Goal: Information Seeking & Learning: Learn about a topic

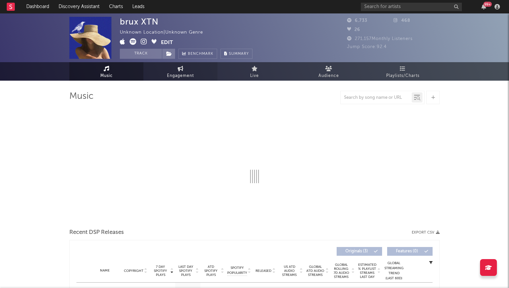
select select "1w"
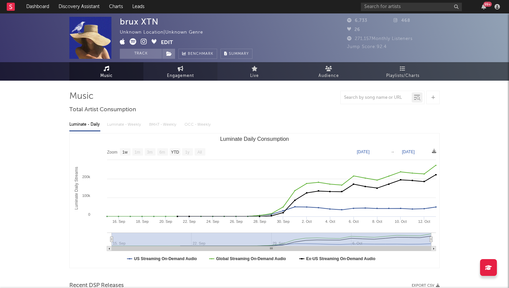
click at [180, 76] on span "Engagement" at bounding box center [180, 76] width 27 height 8
select select "1w"
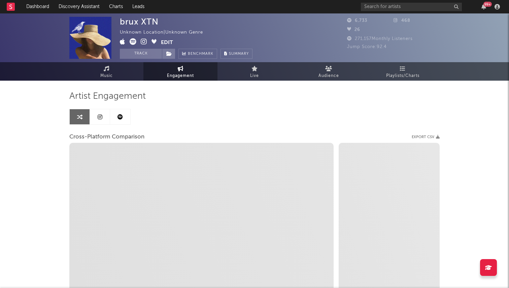
click at [143, 73] on link "Engagement" at bounding box center [180, 71] width 74 height 19
click at [132, 72] on link "Music" at bounding box center [106, 71] width 74 height 19
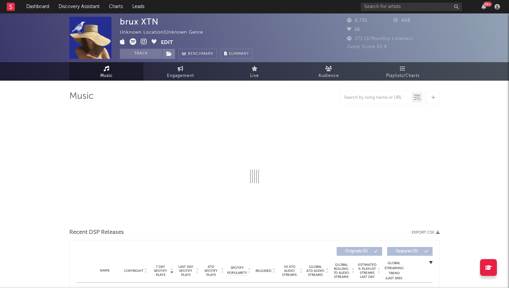
select select "1w"
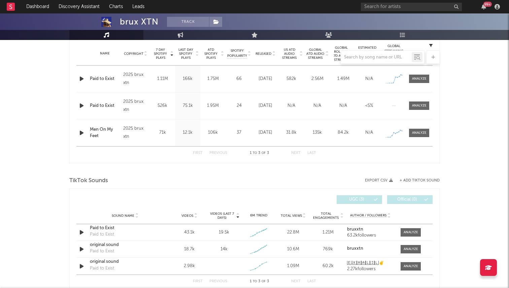
scroll to position [359, 0]
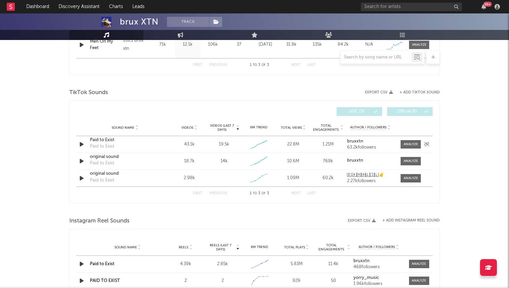
click at [107, 138] on div "Paid to Exist" at bounding box center [125, 140] width 70 height 7
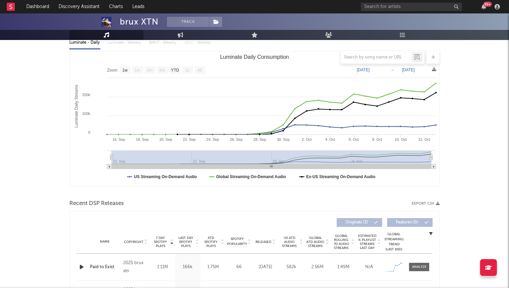
scroll to position [0, 0]
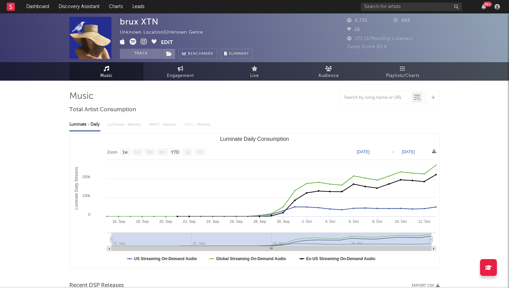
click at [170, 43] on button "Edit" at bounding box center [167, 42] width 12 height 8
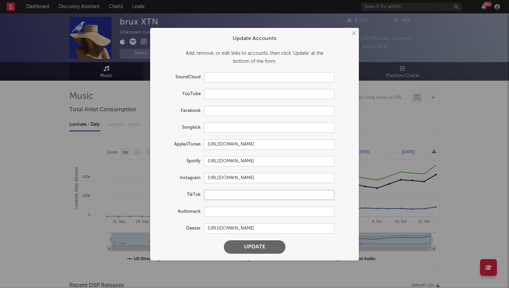
click at [221, 196] on input "text" at bounding box center [269, 195] width 130 height 10
paste input "https://www.tiktok.com/@bruxxtn"
click at [224, 241] on button "Update" at bounding box center [255, 247] width 62 height 13
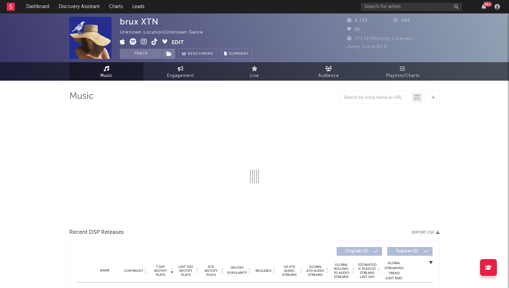
type input "https://www.tiktok.com/share/user/7495833622833759278"
select select "1w"
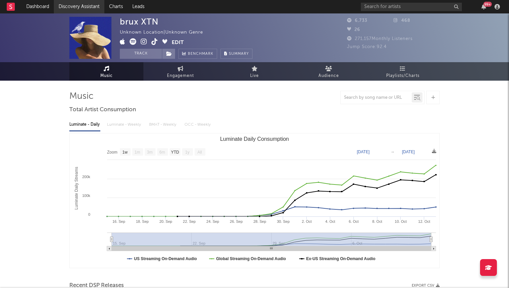
click at [78, 8] on link "Discovery Assistant" at bounding box center [79, 6] width 50 height 13
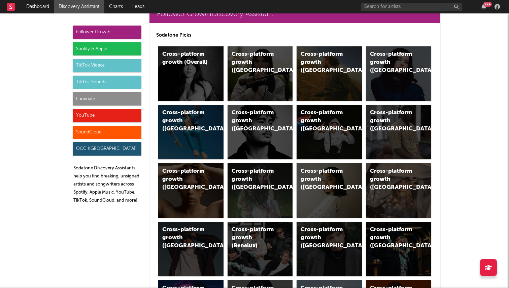
click at [118, 97] on div "Luminate" at bounding box center [107, 98] width 69 height 13
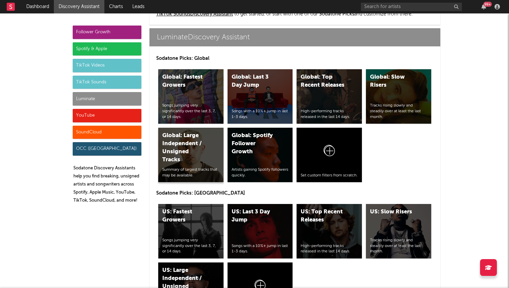
scroll to position [3017, 0]
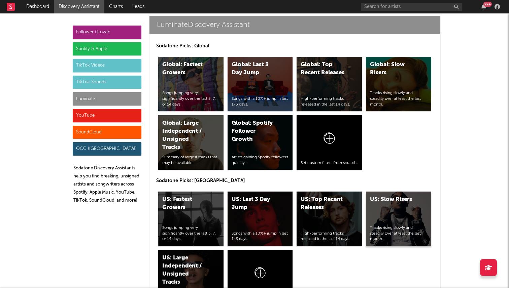
click at [389, 192] on div "US: Slow Risers Tracks rising slowly and steadily over at least the last month." at bounding box center [398, 219] width 65 height 55
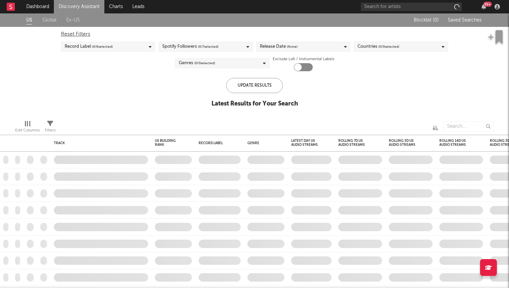
checkbox input "true"
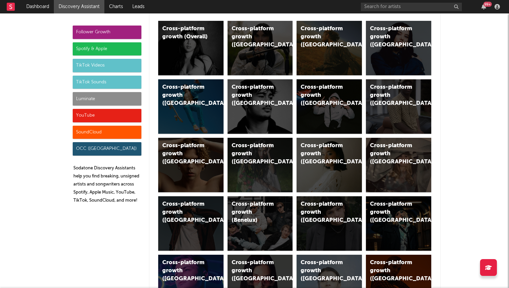
click at [120, 96] on div "Luminate" at bounding box center [107, 98] width 69 height 13
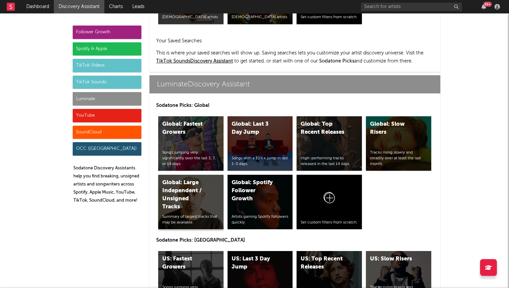
scroll to position [3055, 0]
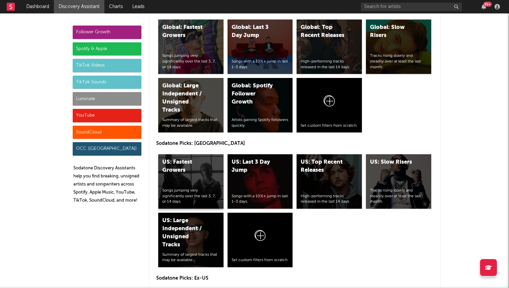
click at [199, 154] on div "US: Fastest Growers Songs jumping very significantly over the last 3, 7, or 14 …" at bounding box center [190, 181] width 65 height 55
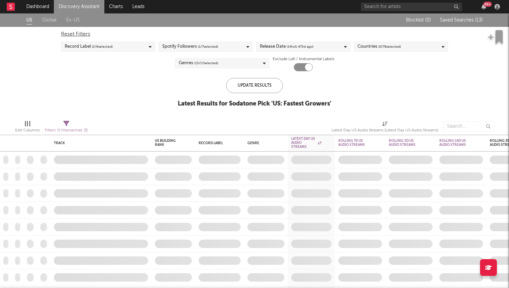
checkbox input "true"
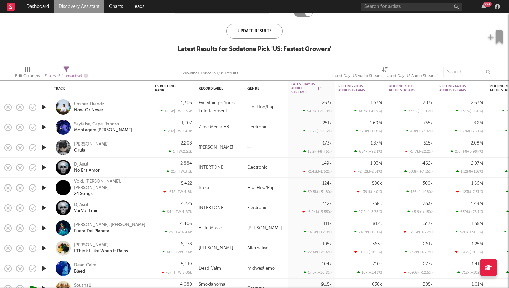
click at [43, 147] on icon "button" at bounding box center [43, 147] width 7 height 8
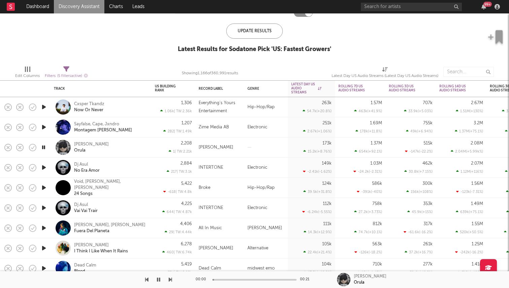
click at [43, 147] on icon "button" at bounding box center [43, 147] width 6 height 8
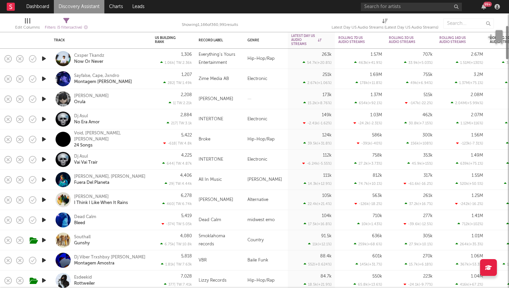
click at [43, 198] on icon "button" at bounding box center [43, 200] width 7 height 8
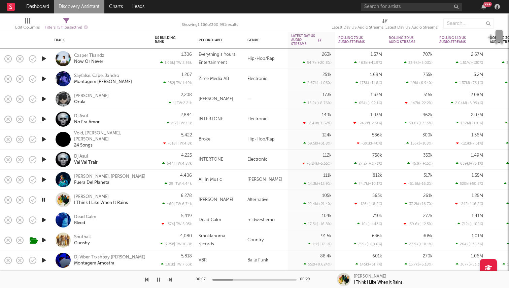
click at [43, 198] on icon "button" at bounding box center [43, 200] width 6 height 8
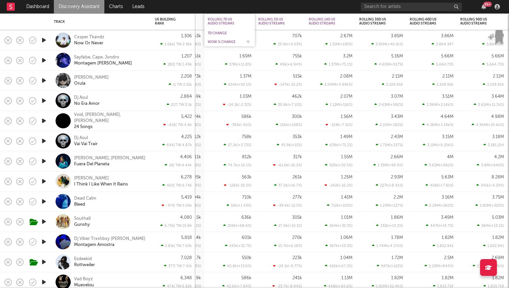
click at [226, 41] on div "WoW % Change" at bounding box center [225, 42] width 34 height 4
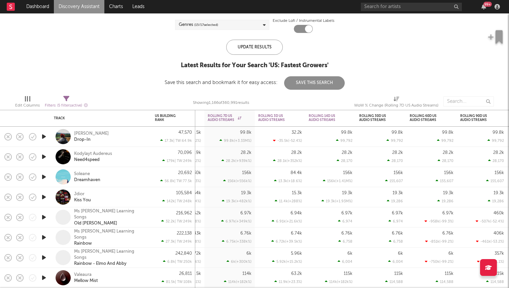
click at [45, 136] on icon "button" at bounding box center [43, 137] width 7 height 8
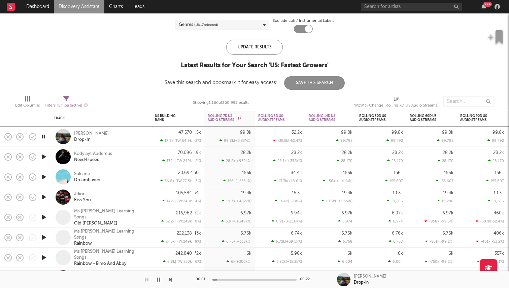
click at [44, 135] on icon "button" at bounding box center [43, 137] width 6 height 8
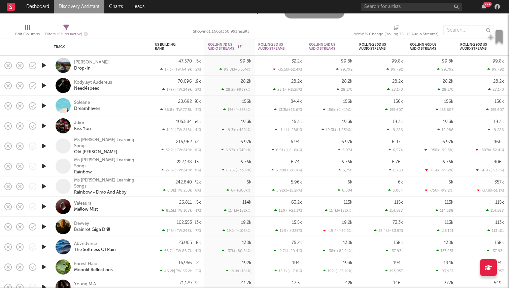
click at [44, 207] on icon "button" at bounding box center [43, 207] width 7 height 8
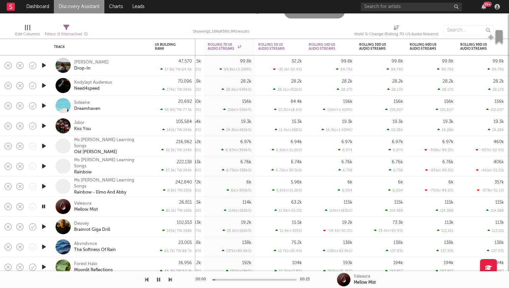
click at [44, 207] on icon "button" at bounding box center [43, 207] width 6 height 8
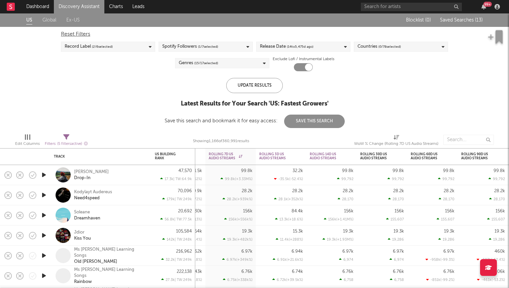
click at [27, 141] on div "Edit Columns" at bounding box center [27, 144] width 25 height 8
click at [87, 91] on div "US Global Ex-US Blocklist ( 0 ) Saved Searches ( 13 ) Reset Filters Record Labe…" at bounding box center [254, 70] width 509 height 115
click at [65, 137] on icon at bounding box center [66, 137] width 6 height 6
select select "or"
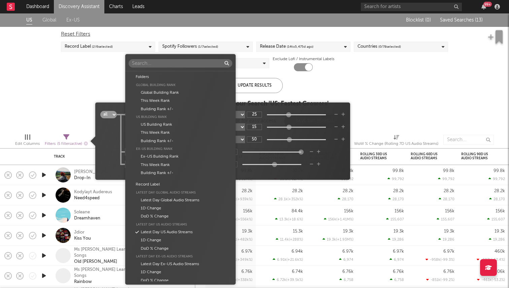
click at [149, 165] on body "Dashboard Discovery Assistant Charts Leads 99 + Notifications Settings Mark all…" at bounding box center [254, 144] width 509 height 288
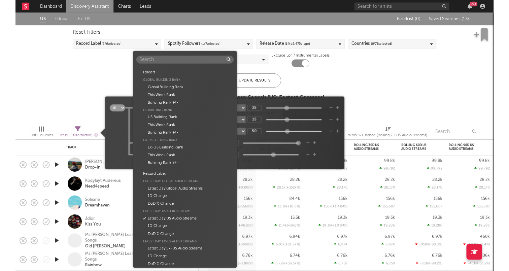
scroll to position [148, 0]
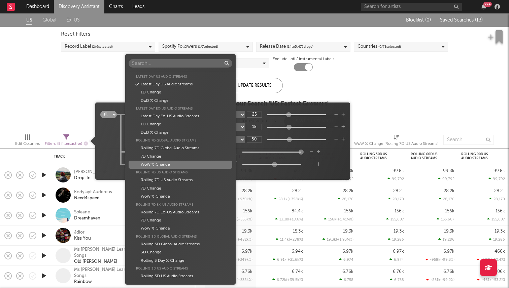
click at [109, 166] on div "Folders Global Building Rank Global Building Rank This Week Rank Building Rank …" at bounding box center [254, 144] width 509 height 288
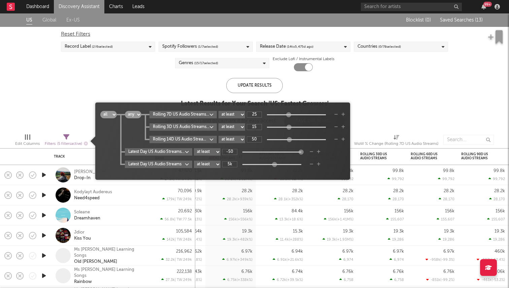
click at [111, 117] on select "all any" at bounding box center [108, 114] width 16 height 7
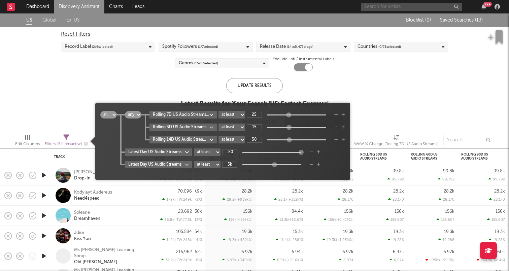
click at [397, 4] on input "text" at bounding box center [411, 7] width 101 height 8
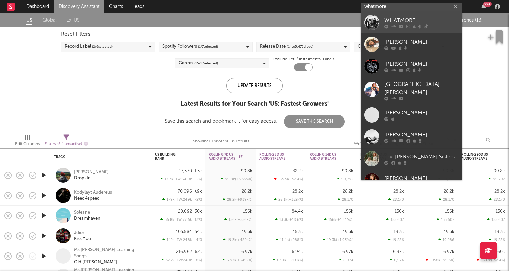
type input "whatmore"
click at [379, 23] on link "WHATMORE" at bounding box center [411, 22] width 101 height 22
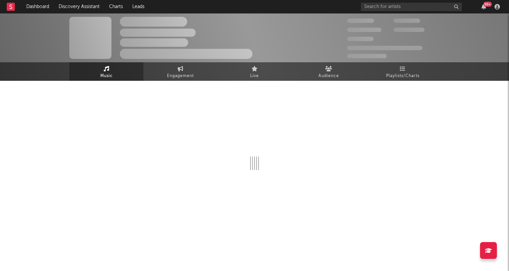
select select "1w"
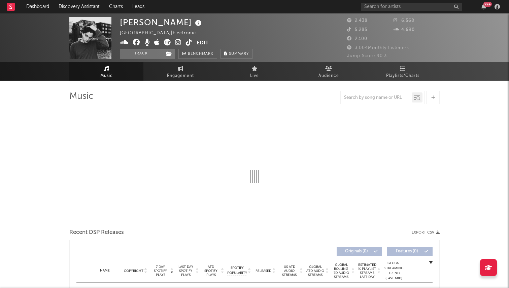
select select "1w"
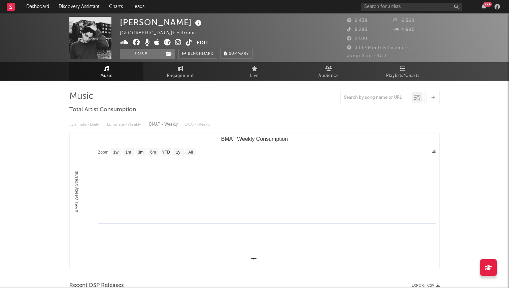
click at [186, 40] on icon at bounding box center [189, 42] width 6 height 7
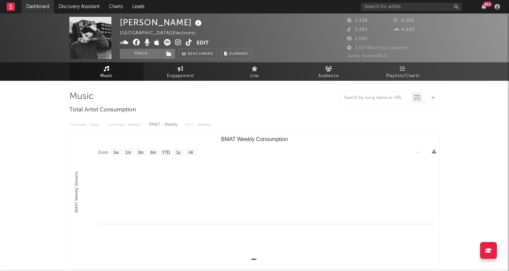
click at [39, 7] on link "Dashboard" at bounding box center [38, 6] width 32 height 13
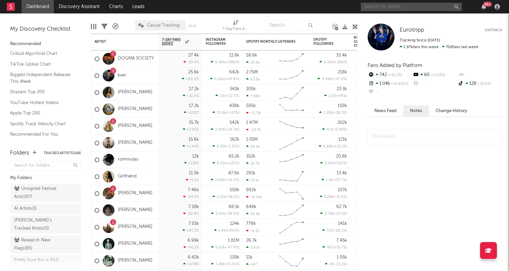
click at [406, 6] on input "text" at bounding box center [411, 7] width 101 height 8
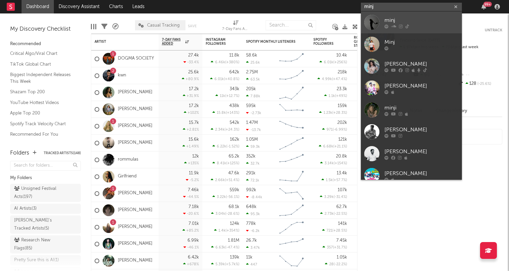
type input "minj"
click at [391, 20] on div "minj" at bounding box center [421, 20] width 74 height 8
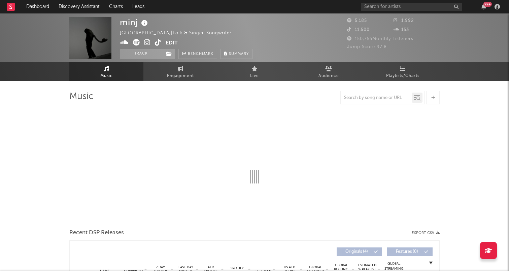
select select "1w"
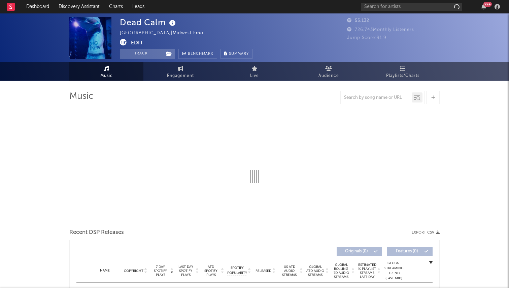
select select "6m"
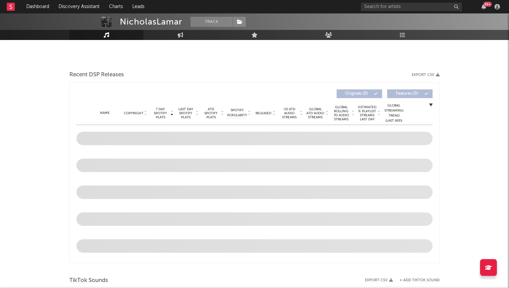
select select "6m"
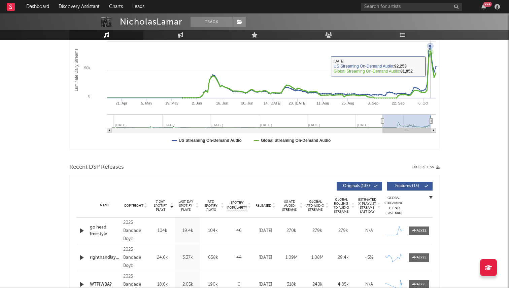
scroll to position [221, 0]
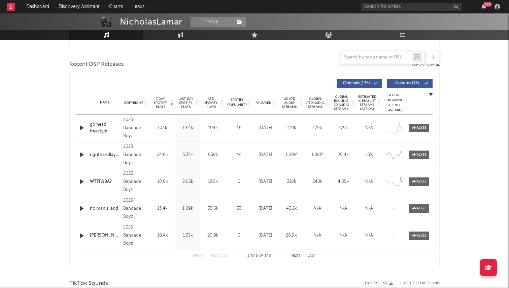
click at [264, 100] on div "Released" at bounding box center [265, 102] width 23 height 5
click at [158, 100] on span "7 Day Spotify Plays" at bounding box center [160, 103] width 18 height 12
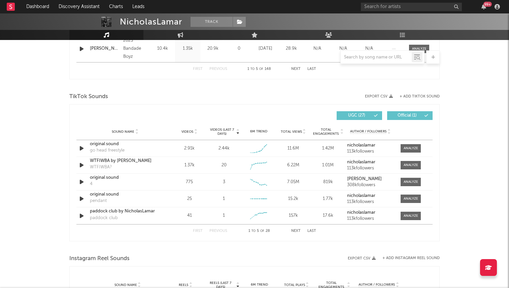
scroll to position [433, 0]
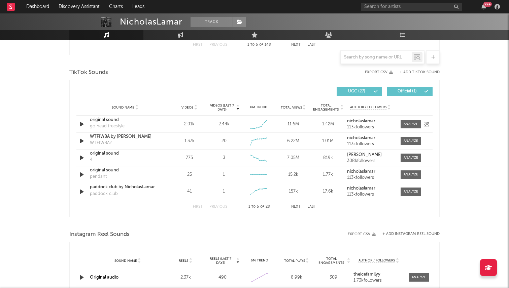
click at [84, 124] on icon "button" at bounding box center [81, 124] width 7 height 8
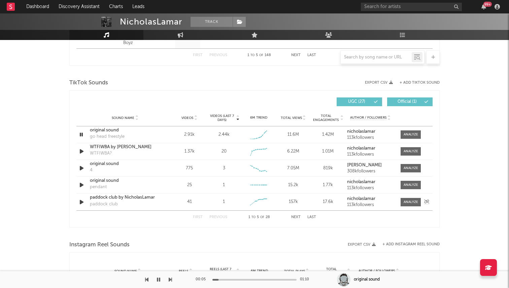
scroll to position [419, 0]
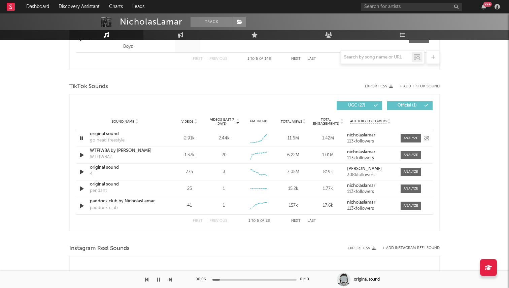
click at [84, 137] on icon "button" at bounding box center [81, 138] width 6 height 8
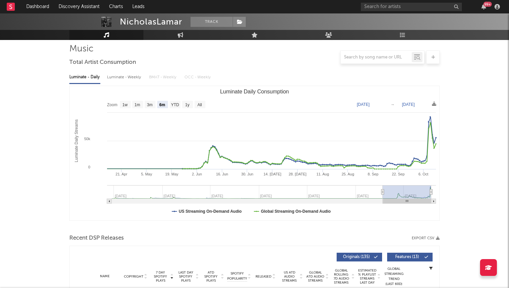
scroll to position [0, 0]
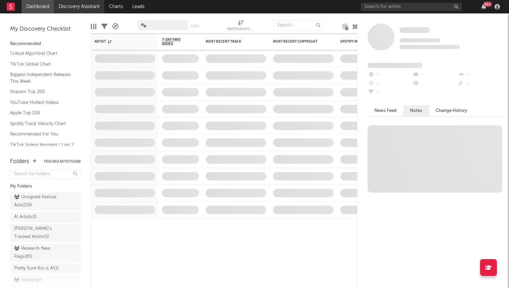
click at [73, 7] on link "Discovery Assistant" at bounding box center [79, 6] width 50 height 13
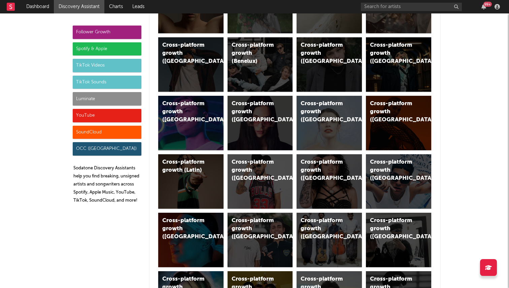
click at [122, 99] on div "Luminate" at bounding box center [107, 98] width 69 height 13
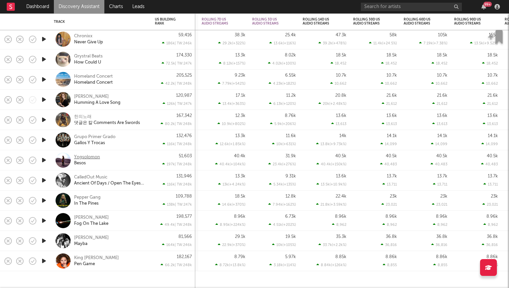
click at [86, 158] on div "Yngsolomon" at bounding box center [87, 157] width 26 height 6
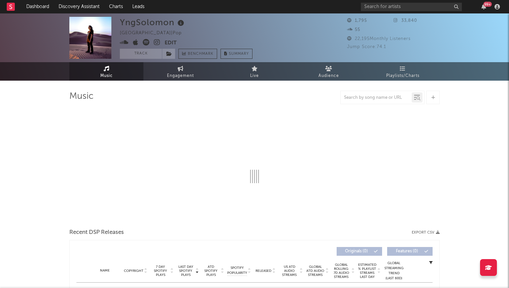
select select "6m"
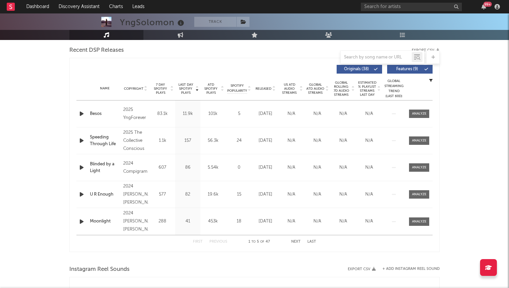
scroll to position [169, 0]
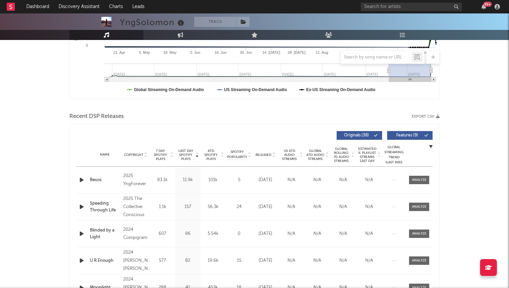
click at [159, 153] on span "7 Day Spotify Plays" at bounding box center [160, 155] width 18 height 12
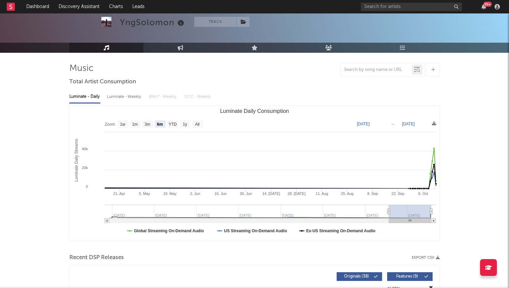
scroll to position [29, 0]
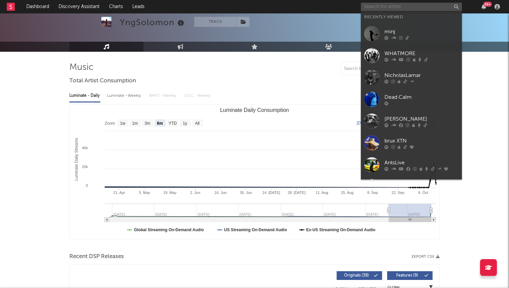
click at [391, 10] on input "text" at bounding box center [411, 7] width 101 height 8
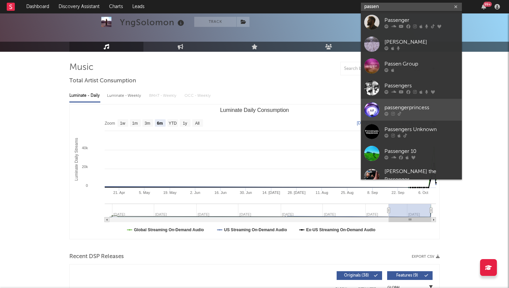
type input "passen"
click at [406, 102] on link "passengerprincess" at bounding box center [411, 110] width 101 height 22
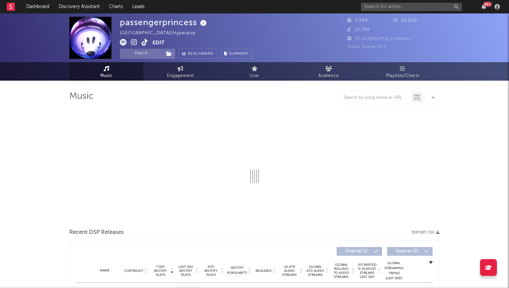
select select "1w"
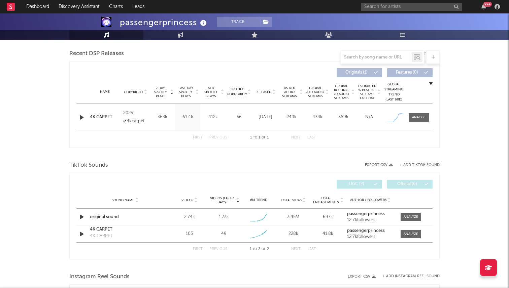
scroll to position [233, 0]
click at [79, 214] on icon "button" at bounding box center [81, 216] width 7 height 8
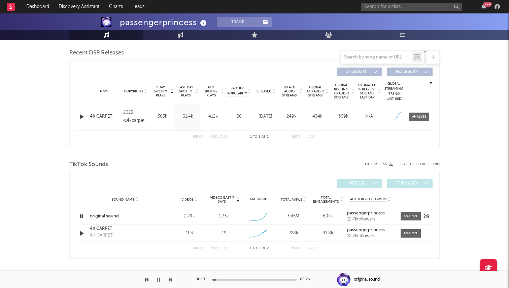
click at [81, 218] on icon "button" at bounding box center [81, 216] width 6 height 8
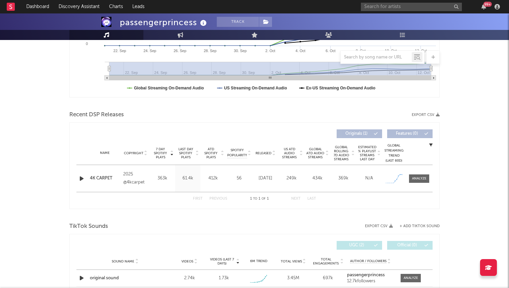
scroll to position [0, 0]
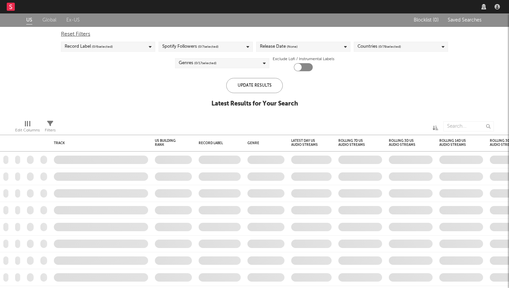
checkbox input "true"
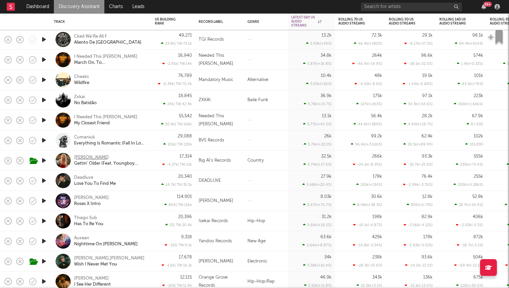
click at [81, 156] on div "Jas Von" at bounding box center [91, 158] width 35 height 6
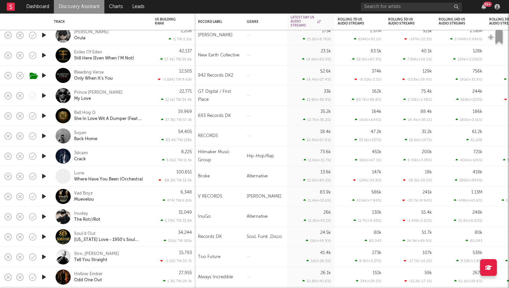
click at [44, 136] on icon "button" at bounding box center [43, 136] width 7 height 8
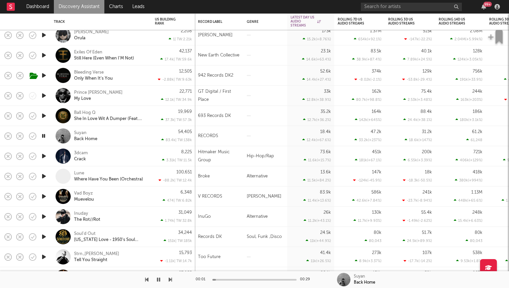
click at [44, 136] on icon "button" at bounding box center [43, 136] width 6 height 8
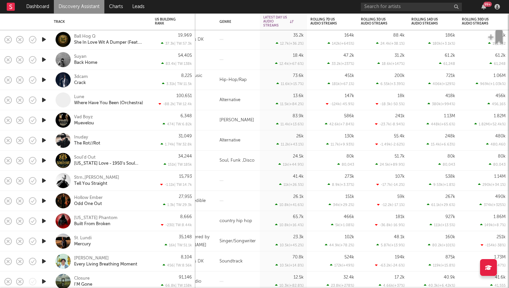
click at [43, 141] on icon "button" at bounding box center [43, 140] width 7 height 8
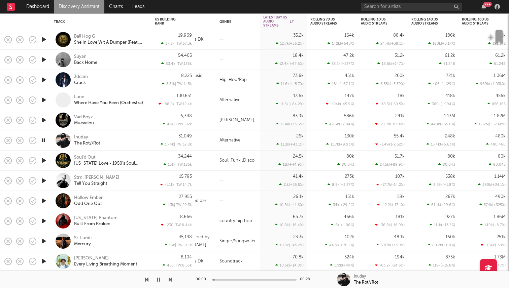
click at [43, 141] on icon "button" at bounding box center [43, 140] width 6 height 8
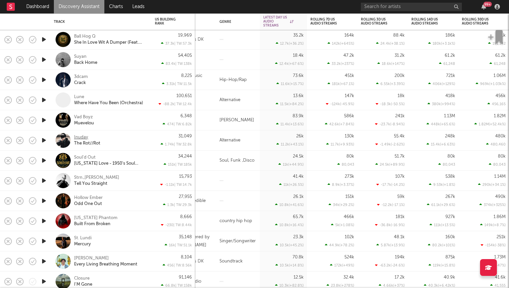
click at [81, 137] on div "Inuday" at bounding box center [81, 138] width 14 height 6
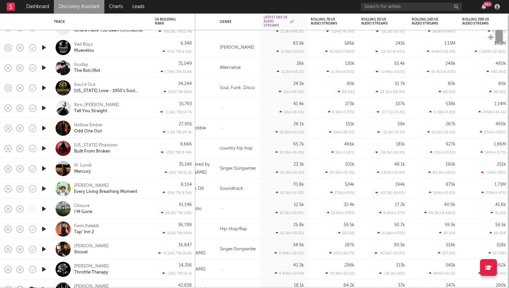
click at [45, 127] on icon "button" at bounding box center [43, 128] width 7 height 8
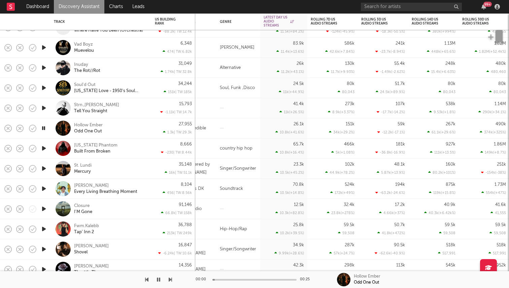
click at [43, 130] on icon "button" at bounding box center [43, 128] width 6 height 8
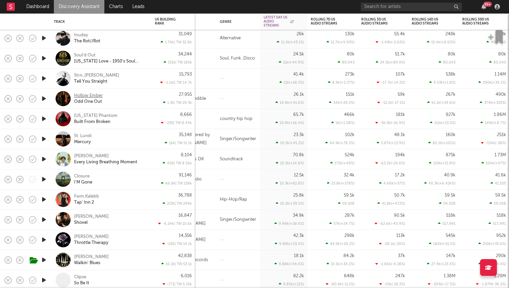
click at [84, 94] on div "Hollow Ember" at bounding box center [88, 96] width 29 height 6
click at [89, 115] on div "[US_STATE] Phantom" at bounding box center [95, 116] width 43 height 6
click at [41, 138] on icon "button" at bounding box center [43, 139] width 7 height 8
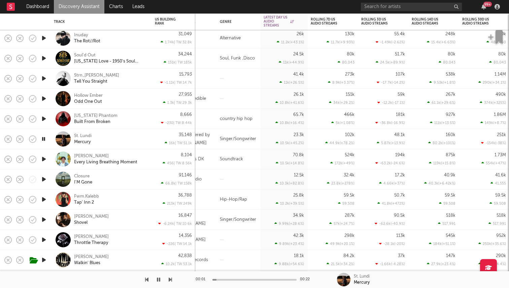
click at [41, 138] on icon "button" at bounding box center [43, 139] width 6 height 8
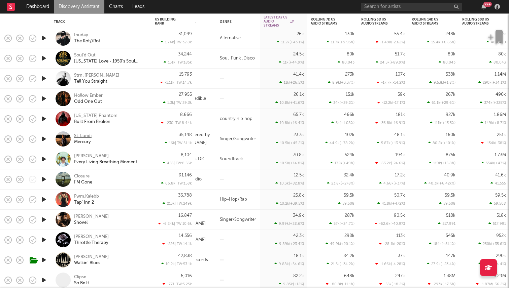
click at [77, 135] on div "St. Lundi" at bounding box center [82, 136] width 17 height 6
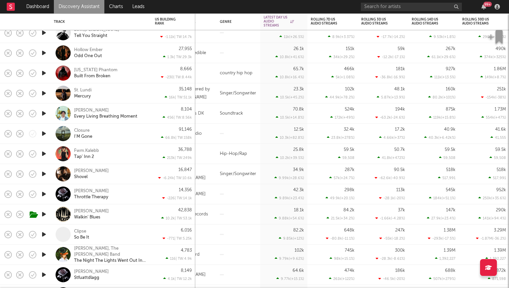
click at [43, 134] on icon "button" at bounding box center [43, 134] width 7 height 8
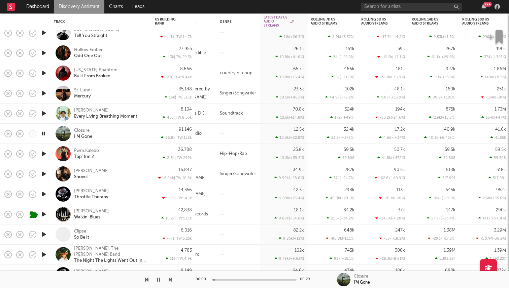
click at [43, 134] on icon "button" at bounding box center [43, 134] width 6 height 8
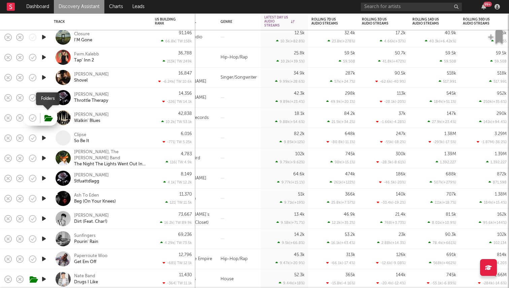
click at [46, 120] on icon "button" at bounding box center [48, 118] width 8 height 7
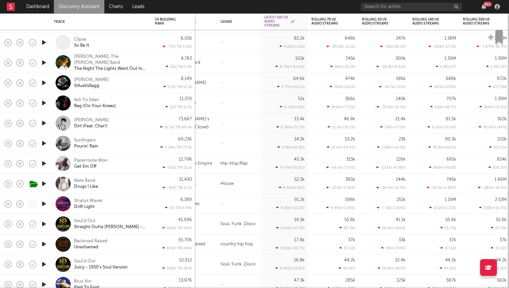
click at [45, 103] on icon "button" at bounding box center [43, 103] width 7 height 8
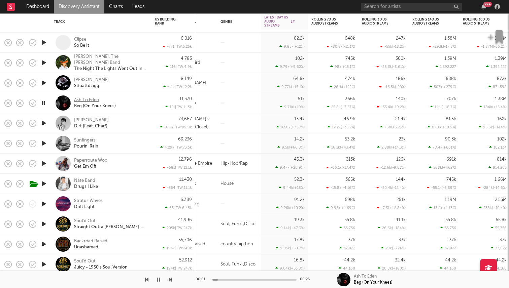
click at [90, 99] on div "Ash To Eden" at bounding box center [86, 100] width 25 height 6
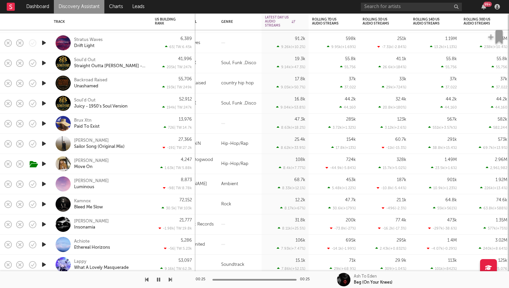
click at [46, 122] on icon "button" at bounding box center [43, 123] width 7 height 8
click at [45, 124] on icon "button" at bounding box center [43, 123] width 6 height 8
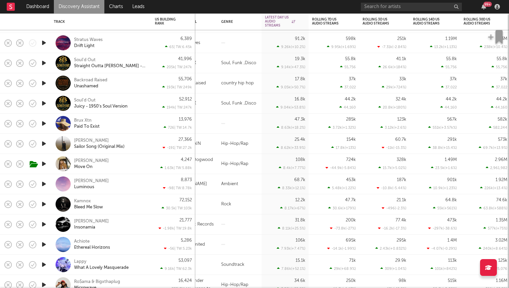
click at [43, 145] on icon "button" at bounding box center [43, 144] width 7 height 8
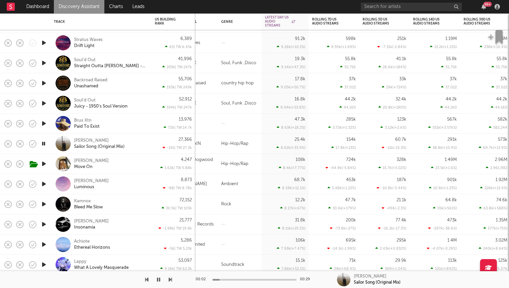
click at [43, 145] on icon "button" at bounding box center [43, 144] width 6 height 8
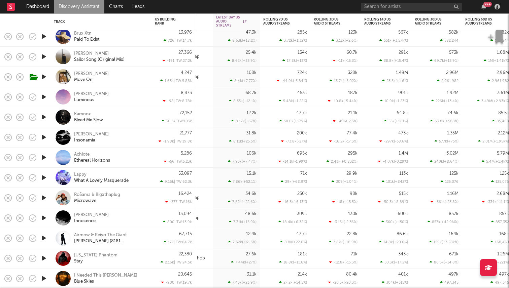
click at [44, 75] on icon "button" at bounding box center [43, 77] width 7 height 8
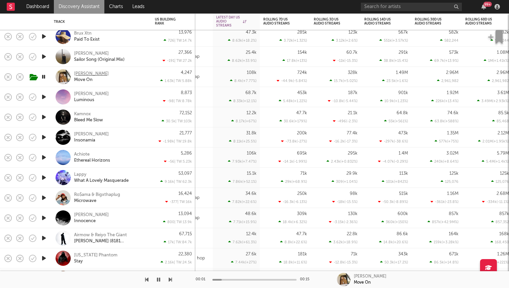
click at [92, 73] on div "Kevin Powers" at bounding box center [91, 74] width 35 height 6
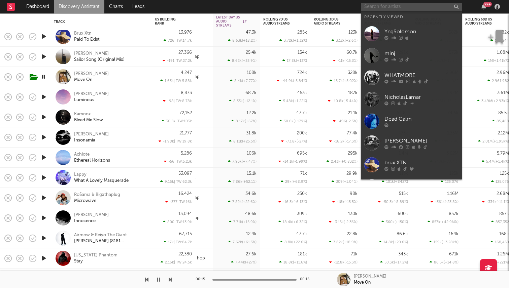
click at [375, 6] on input "text" at bounding box center [411, 7] width 101 height 8
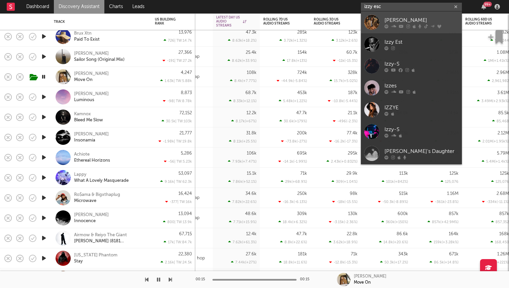
type input "izzy esc"
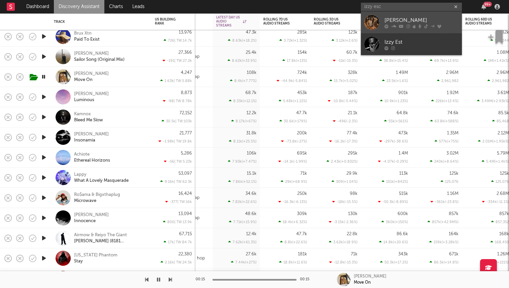
click at [384, 24] on icon at bounding box center [386, 26] width 4 height 4
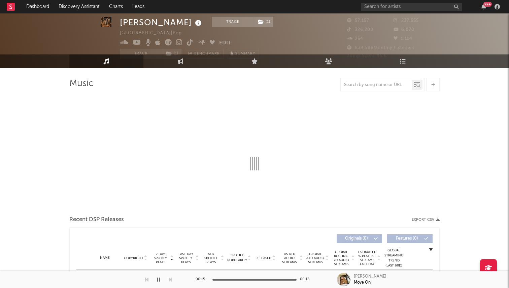
select select "6m"
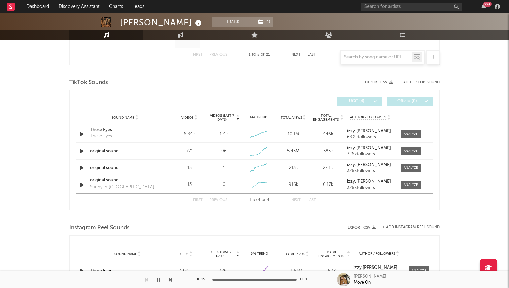
scroll to position [451, 0]
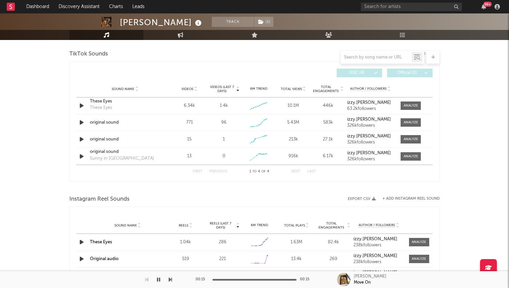
click at [411, 105] on div at bounding box center [410, 105] width 14 height 5
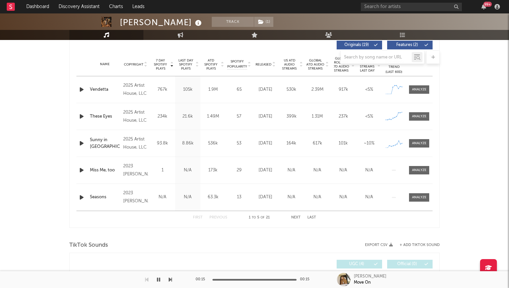
scroll to position [256, 0]
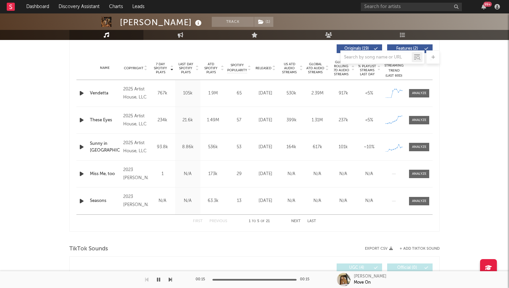
select select "6m"
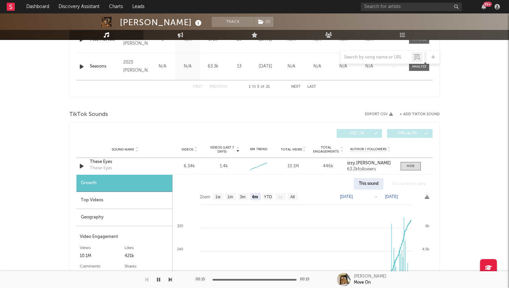
scroll to position [411, 0]
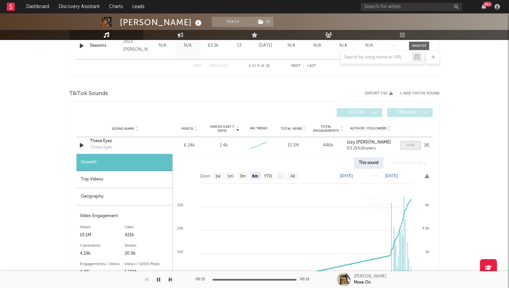
click at [417, 145] on span at bounding box center [410, 145] width 20 height 8
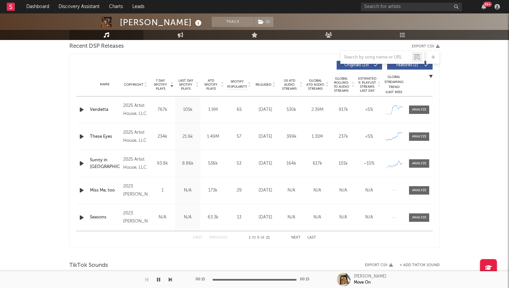
scroll to position [224, 0]
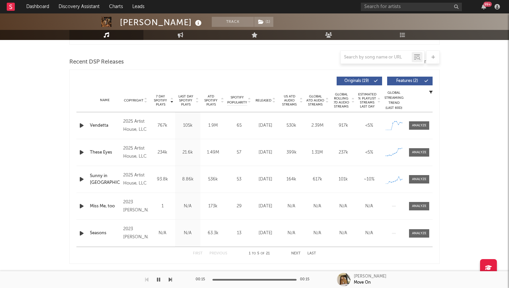
click at [419, 147] on div "Name These Eyes Copyright 2025 Artist House, LLC Label Artist House Album Names…" at bounding box center [254, 152] width 356 height 27
click at [419, 152] on div at bounding box center [419, 152] width 14 height 5
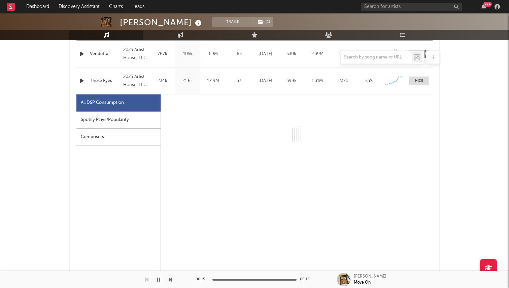
select select "6m"
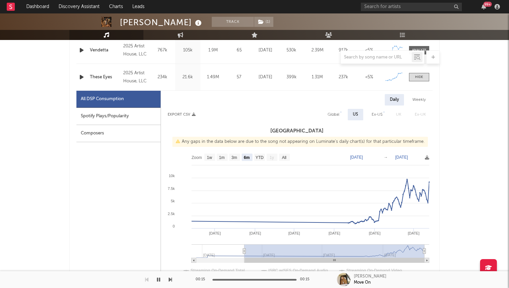
scroll to position [301, 0]
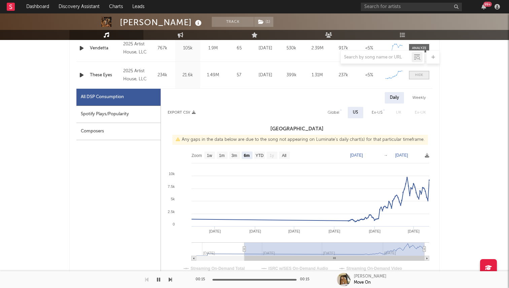
click at [422, 76] on div at bounding box center [419, 75] width 8 height 5
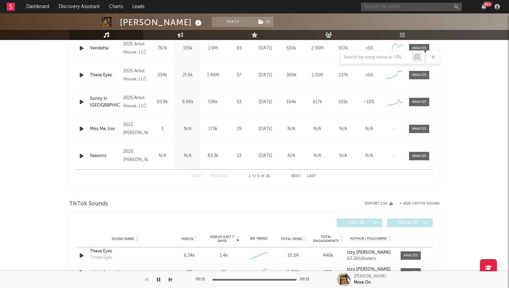
click at [409, 9] on input "text" at bounding box center [411, 7] width 101 height 8
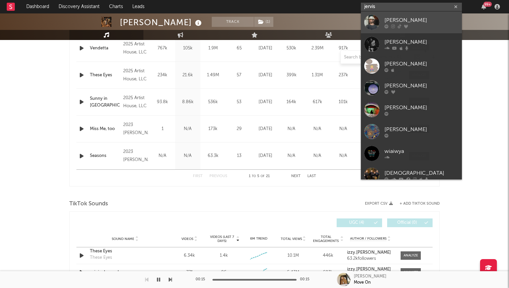
type input "jervis"
click at [393, 21] on div "[PERSON_NAME]" at bounding box center [421, 20] width 74 height 8
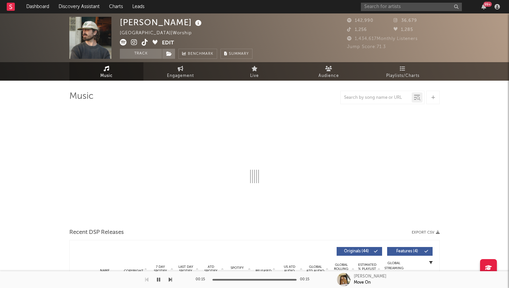
select select "6m"
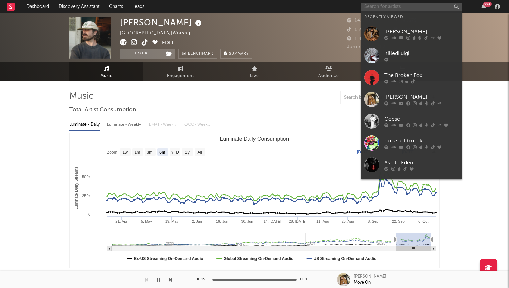
click at [397, 6] on input "text" at bounding box center [411, 7] width 101 height 8
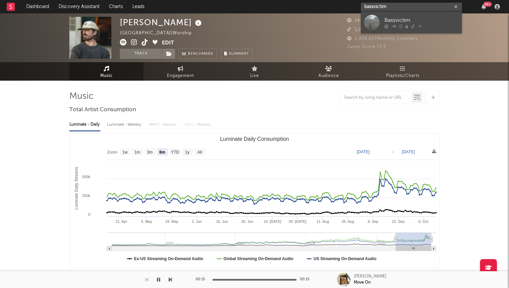
type input "bassvictim"
click at [376, 23] on div at bounding box center [371, 22] width 15 height 15
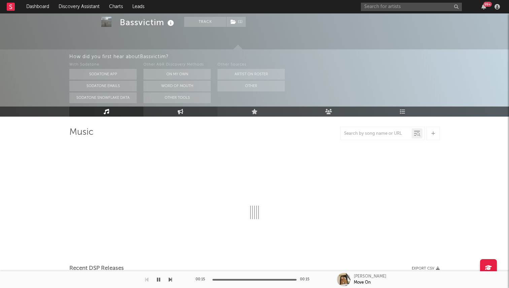
select select "6m"
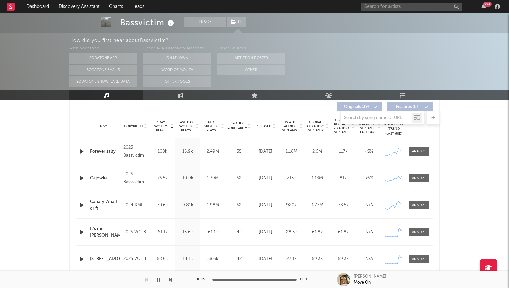
scroll to position [248, 0]
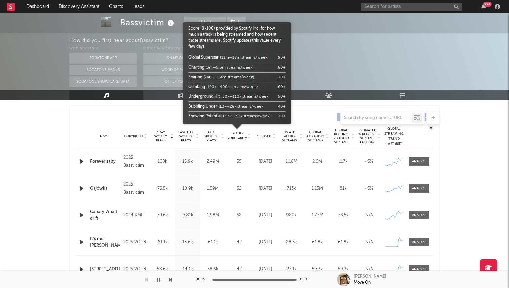
click at [261, 133] on div at bounding box center [237, 132] width 108 height 17
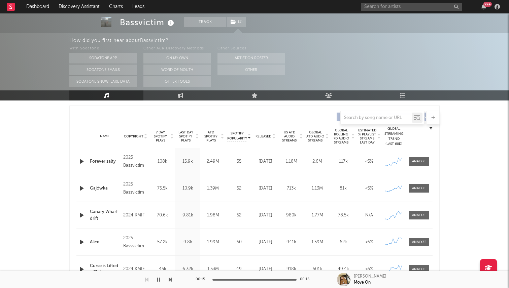
click at [263, 136] on span "Released" at bounding box center [263, 137] width 16 height 4
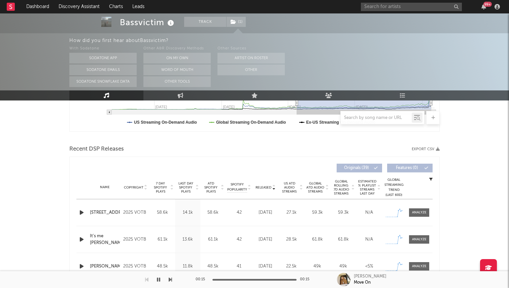
scroll to position [0, 0]
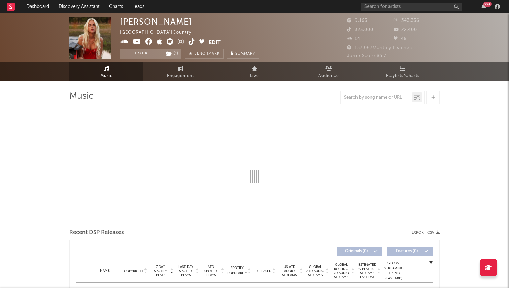
select select "6m"
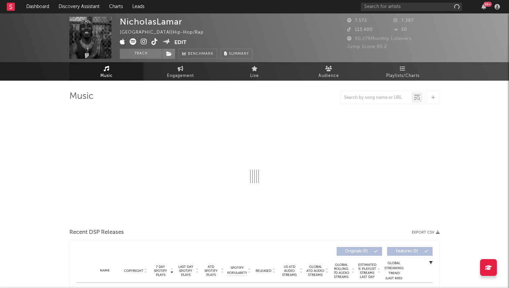
select select "6m"
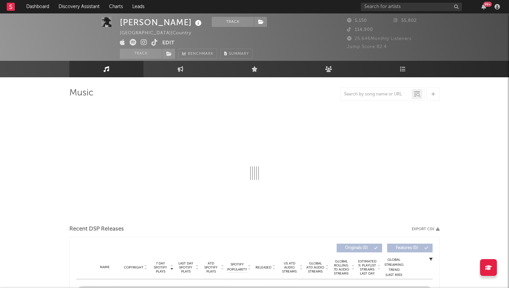
select select "1w"
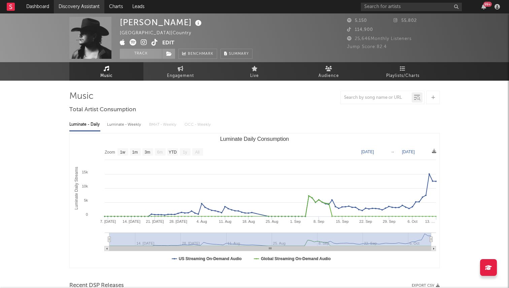
click at [70, 5] on link "Discovery Assistant" at bounding box center [79, 6] width 50 height 13
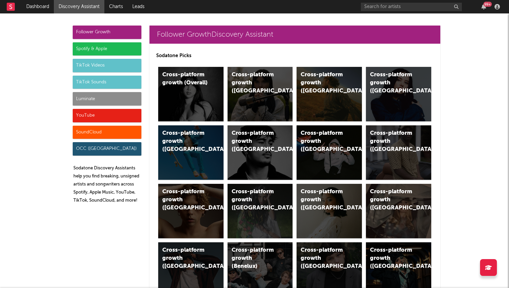
click at [110, 100] on div "Luminate" at bounding box center [107, 98] width 69 height 13
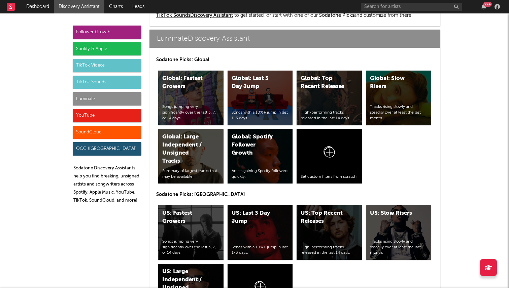
scroll to position [3032, 0]
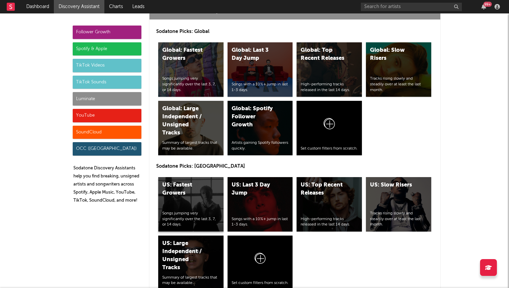
click at [196, 177] on div "US: Fastest Growers Songs jumping very significantly over the last 3, 7, or 14 …" at bounding box center [190, 204] width 65 height 55
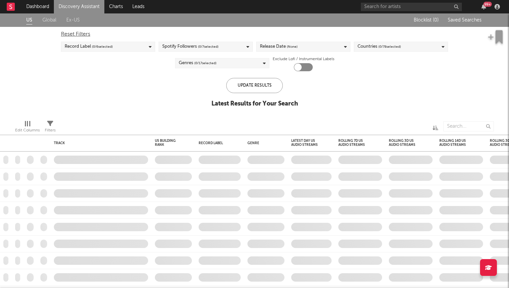
checkbox input "true"
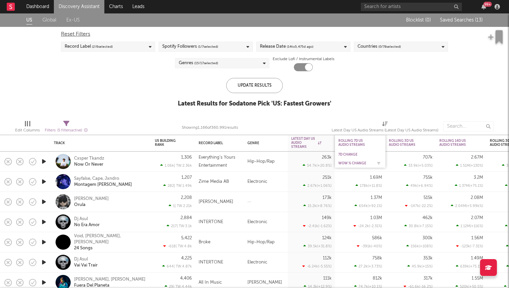
click at [354, 163] on div "WoW % Change" at bounding box center [355, 163] width 34 height 4
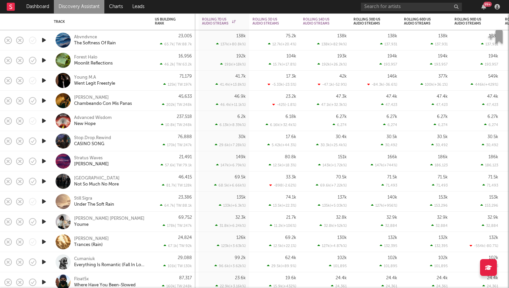
click at [43, 101] on icon "button" at bounding box center [43, 101] width 7 height 8
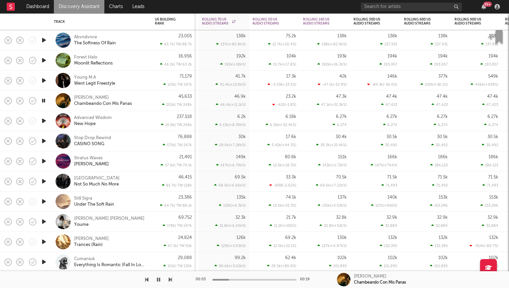
click at [41, 120] on icon "button" at bounding box center [43, 121] width 7 height 8
click at [42, 140] on icon "button" at bounding box center [43, 141] width 7 height 8
click at [45, 140] on icon "button" at bounding box center [43, 141] width 6 height 8
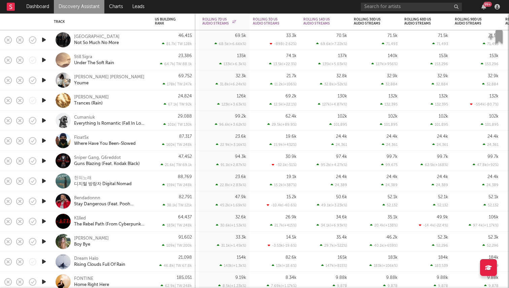
click at [44, 120] on icon "button" at bounding box center [43, 120] width 7 height 8
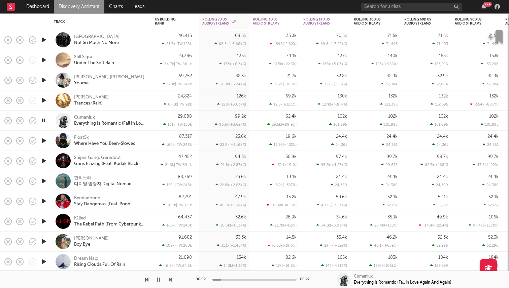
click at [43, 141] on icon "button" at bounding box center [43, 141] width 7 height 8
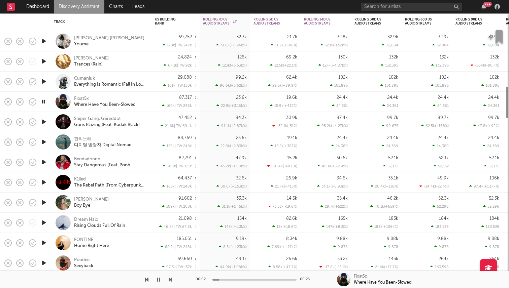
click at [43, 160] on icon "button" at bounding box center [43, 162] width 7 height 8
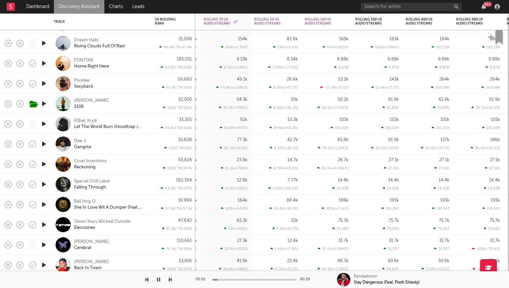
click at [48, 124] on div at bounding box center [43, 124] width 13 height 20
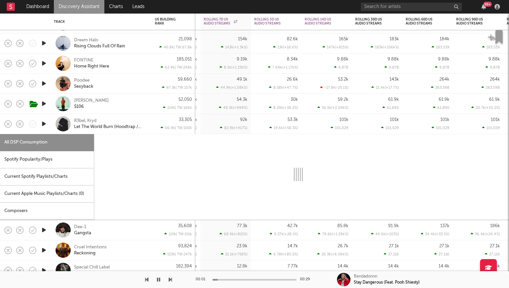
select select "1w"
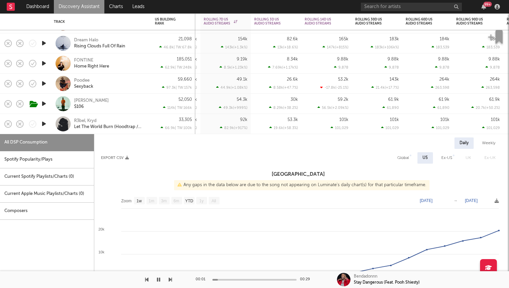
click at [44, 124] on icon "button" at bounding box center [43, 124] width 7 height 8
click at [48, 130] on div at bounding box center [43, 124] width 13 height 20
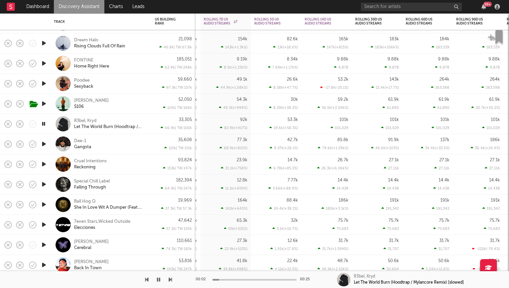
click at [42, 125] on icon "button" at bounding box center [43, 124] width 6 height 8
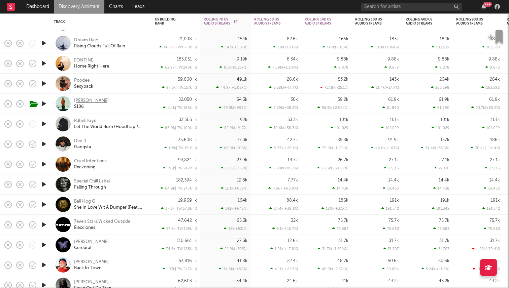
click at [85, 102] on div "Oranj Goodman" at bounding box center [91, 101] width 35 height 6
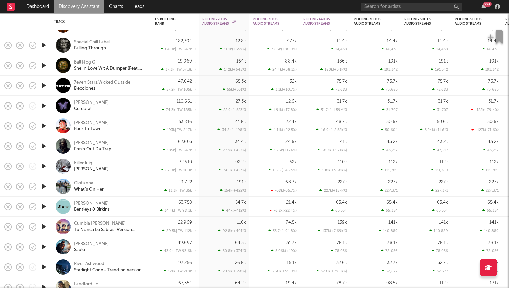
click at [43, 124] on icon "button" at bounding box center [43, 126] width 7 height 8
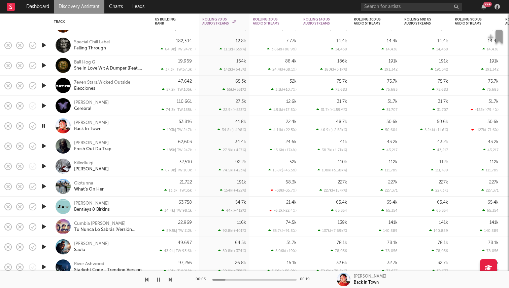
click at [43, 124] on icon "button" at bounding box center [43, 126] width 6 height 8
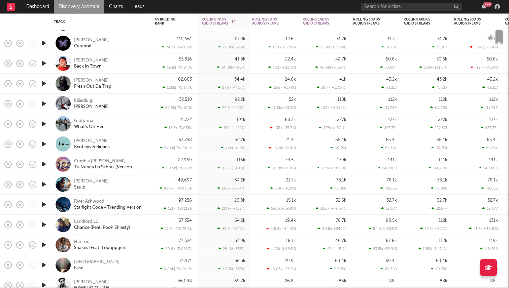
click at [44, 104] on icon "button" at bounding box center [43, 104] width 7 height 8
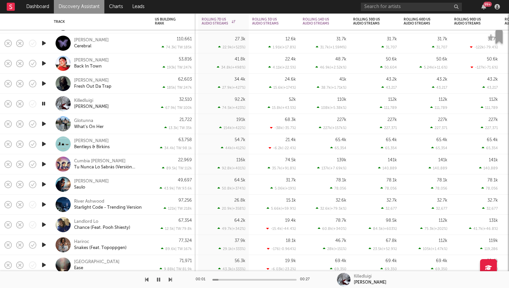
click at [254, 279] on div at bounding box center [254, 280] width 84 height 2
click at [83, 97] on div "Killedluigi Celeste" at bounding box center [101, 104] width 94 height 20
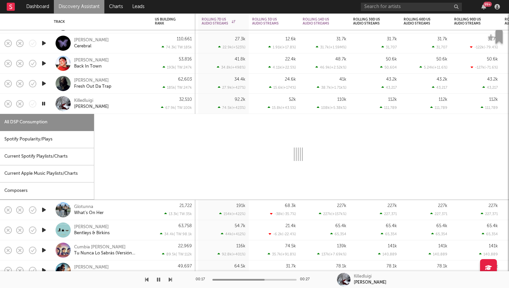
select select "1w"
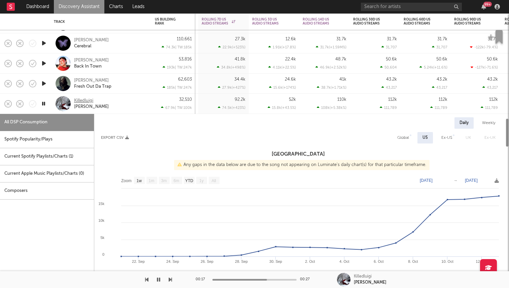
click at [81, 100] on div "Killedluigi" at bounding box center [83, 101] width 19 height 6
click at [131, 109] on div "Killedluigi Celeste" at bounding box center [110, 104] width 72 height 12
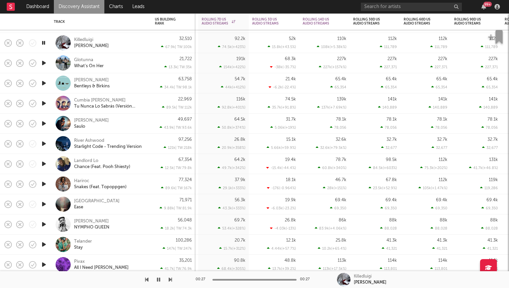
click at [41, 62] on icon "button" at bounding box center [43, 63] width 7 height 8
click at [43, 63] on icon "button" at bounding box center [43, 63] width 6 height 8
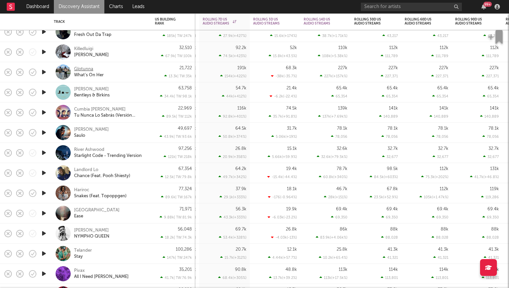
click at [79, 69] on div "Glotunna" at bounding box center [83, 69] width 19 height 6
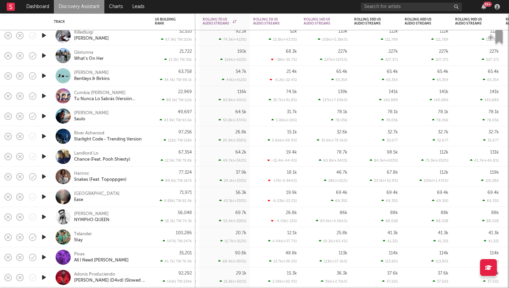
click at [44, 76] on icon "button" at bounding box center [43, 76] width 7 height 8
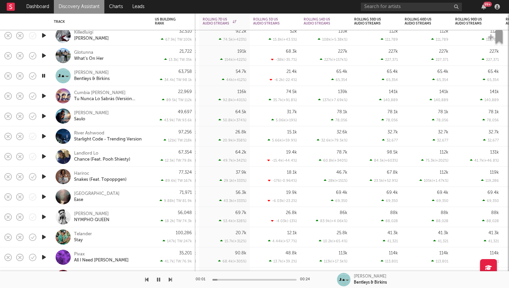
click at [44, 115] on icon "button" at bounding box center [43, 116] width 7 height 8
click at [44, 139] on icon "button" at bounding box center [43, 136] width 7 height 8
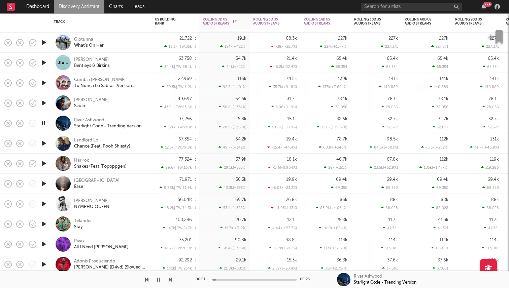
click at [44, 125] on icon "button" at bounding box center [43, 123] width 6 height 8
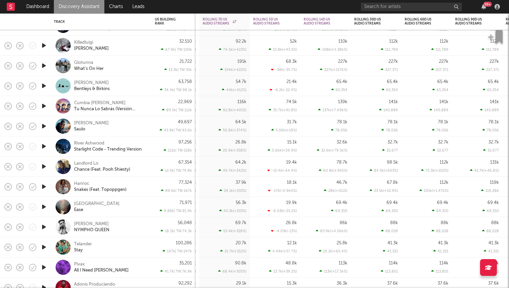
click at [44, 128] on icon "button" at bounding box center [43, 126] width 7 height 8
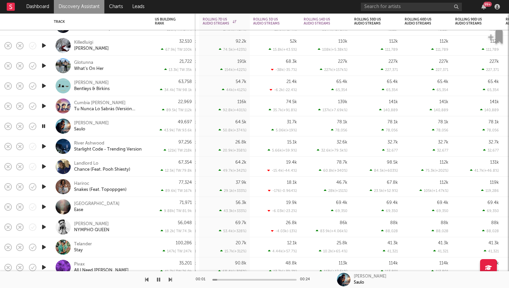
click at [44, 128] on icon "button" at bounding box center [43, 126] width 6 height 8
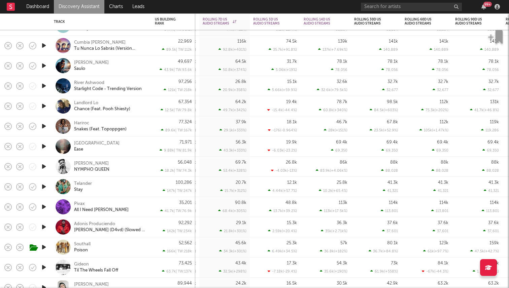
click at [43, 145] on icon "button" at bounding box center [43, 146] width 7 height 8
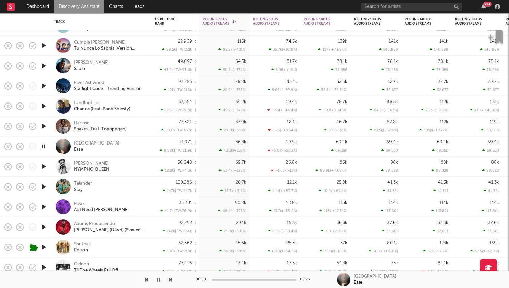
click at [43, 145] on icon "button" at bounding box center [43, 146] width 6 height 8
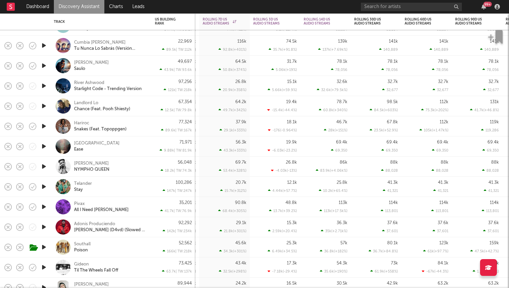
click at [44, 125] on icon "button" at bounding box center [43, 126] width 7 height 8
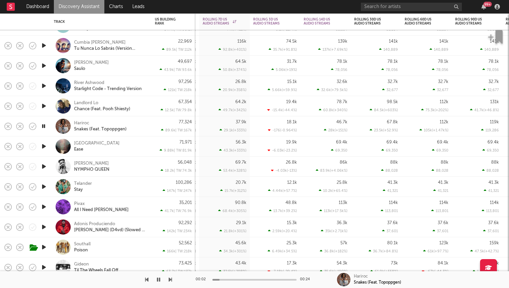
click at [44, 125] on icon "button" at bounding box center [43, 126] width 6 height 8
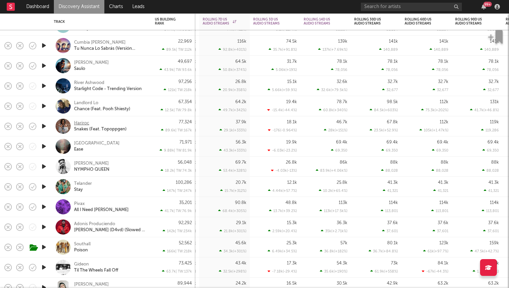
click at [81, 125] on div "Hariroc" at bounding box center [81, 123] width 15 height 6
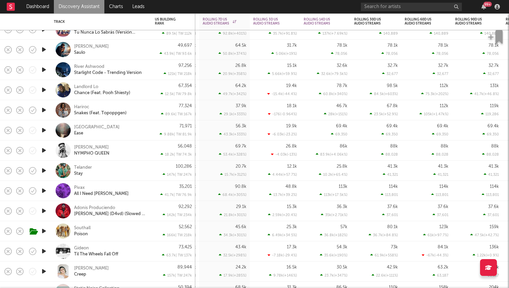
click at [43, 171] on icon "button" at bounding box center [43, 171] width 7 height 8
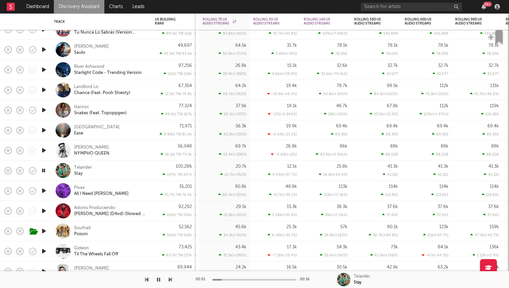
click at [43, 171] on icon "button" at bounding box center [43, 171] width 6 height 8
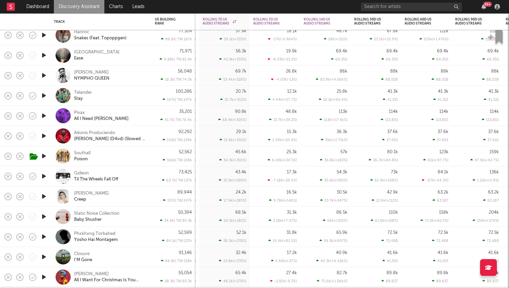
click at [44, 118] on icon "button" at bounding box center [43, 116] width 7 height 8
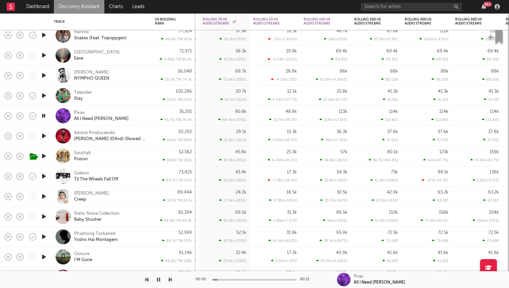
click at [44, 118] on icon "button" at bounding box center [43, 116] width 6 height 8
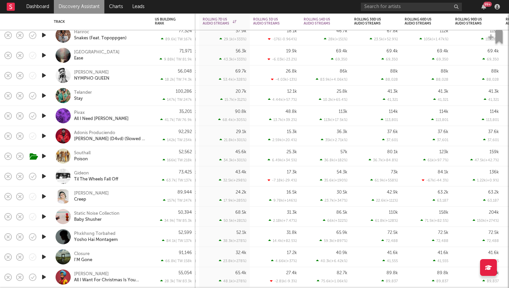
click at [43, 154] on icon "button" at bounding box center [43, 156] width 7 height 8
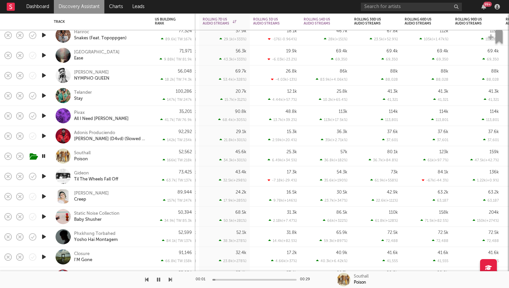
click at [43, 158] on icon "button" at bounding box center [43, 156] width 6 height 8
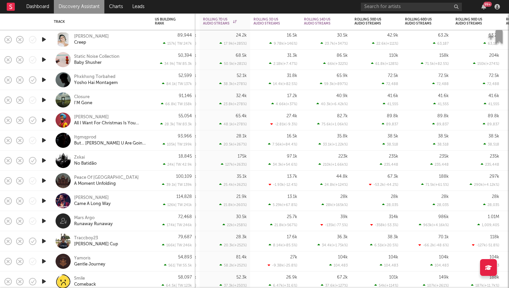
click at [43, 100] on icon "button" at bounding box center [43, 100] width 7 height 8
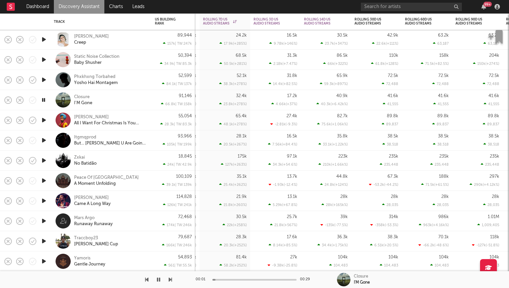
click at [43, 100] on icon "button" at bounding box center [43, 100] width 6 height 8
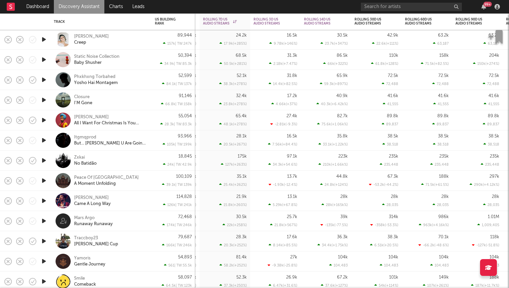
click at [43, 118] on icon "button" at bounding box center [43, 120] width 7 height 8
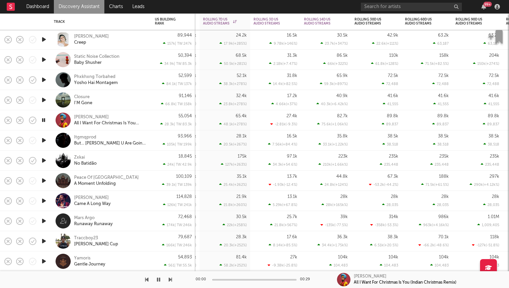
click at [43, 119] on icon "button" at bounding box center [43, 120] width 6 height 8
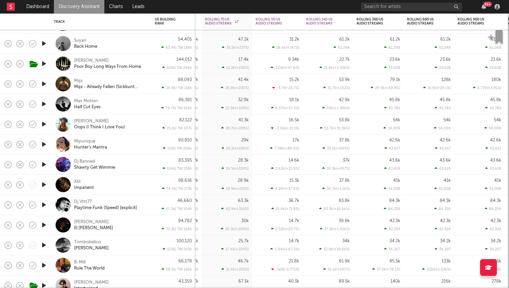
click at [48, 82] on div at bounding box center [43, 84] width 13 height 20
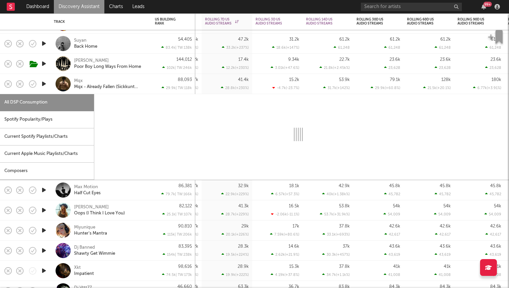
click at [44, 83] on icon "button" at bounding box center [43, 84] width 7 height 8
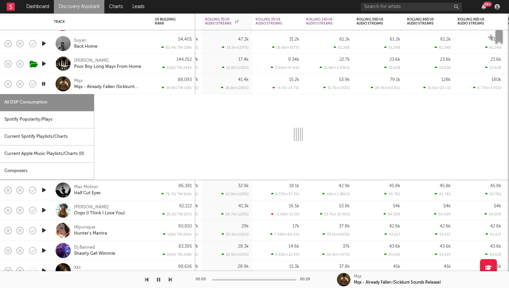
click at [44, 83] on icon "button" at bounding box center [43, 84] width 6 height 8
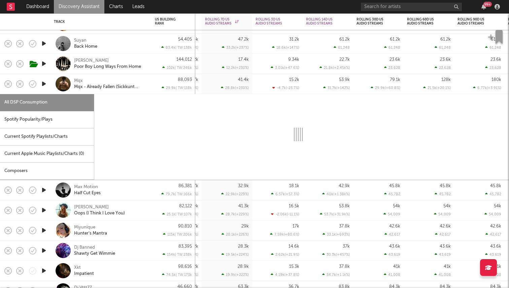
select select "6m"
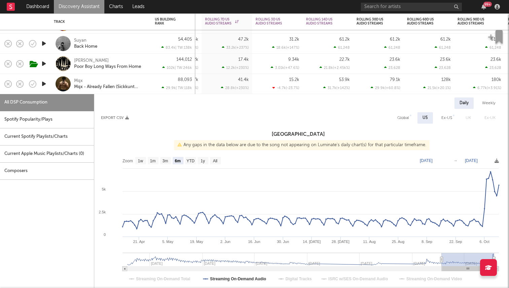
click at [51, 88] on div "Mqx Mqx - Already Fallen (Sickkunt Sounds Release)" at bounding box center [100, 84] width 101 height 20
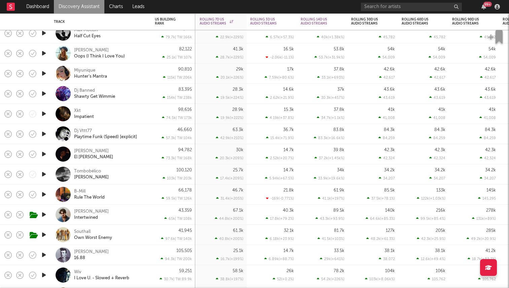
click at [41, 114] on icon "button" at bounding box center [43, 114] width 7 height 8
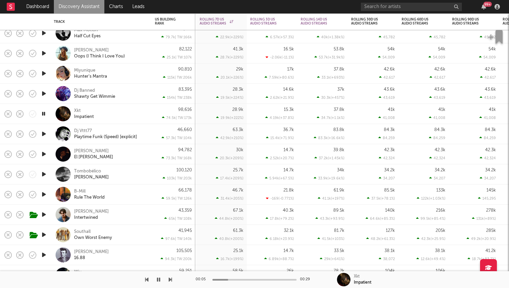
click at [43, 113] on icon "button" at bounding box center [43, 114] width 6 height 8
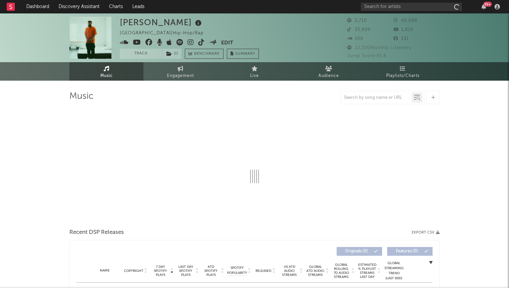
select select "6m"
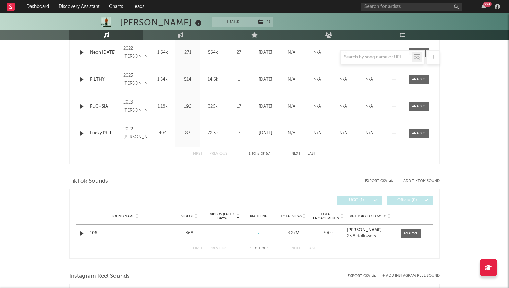
scroll to position [228, 0]
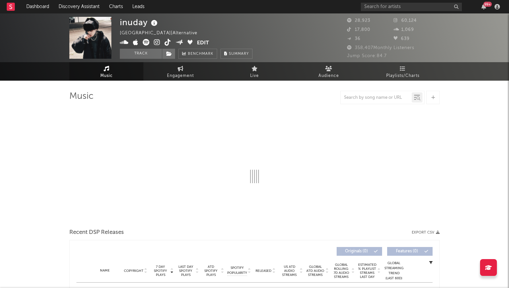
select select "6m"
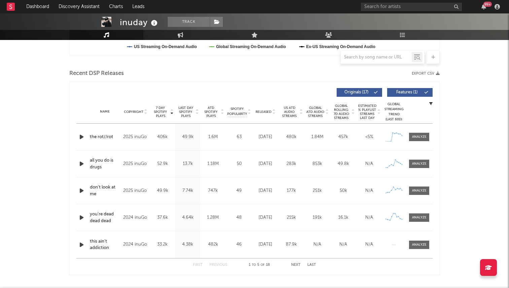
scroll to position [215, 0]
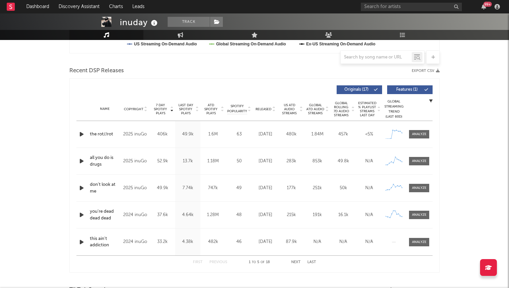
click at [261, 108] on span "Released" at bounding box center [263, 109] width 16 height 4
click at [158, 109] on span "7 Day Spotify Plays" at bounding box center [160, 109] width 18 height 12
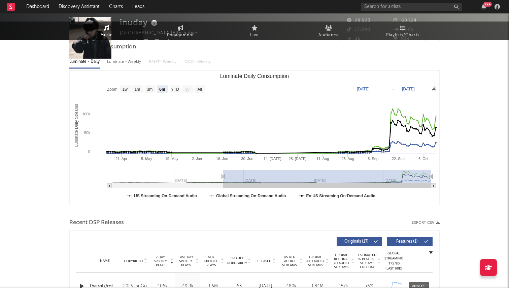
scroll to position [0, 0]
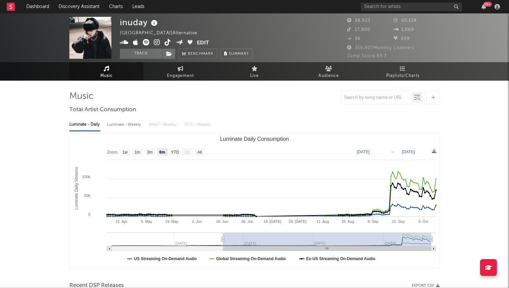
click at [166, 43] on icon at bounding box center [168, 42] width 6 height 7
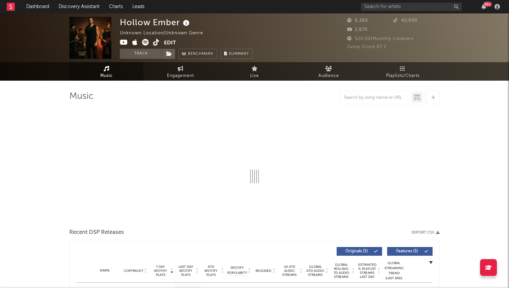
select select "1w"
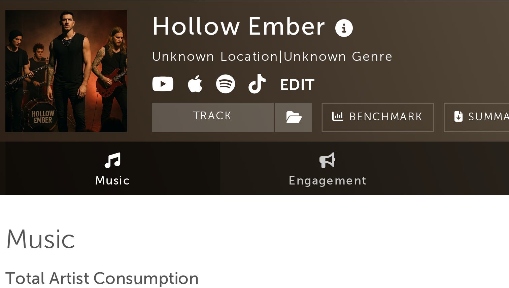
click at [156, 44] on icon at bounding box center [156, 42] width 6 height 7
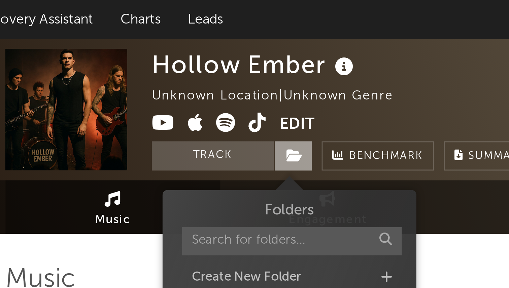
click at [166, 40] on div "Hollow Ember Unknown Location | Unknown Genre Edit Track Benchmark Summary" at bounding box center [186, 38] width 133 height 42
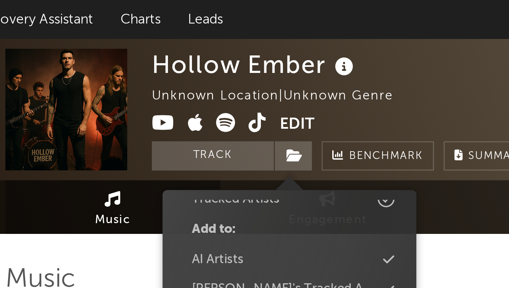
scroll to position [38, 0]
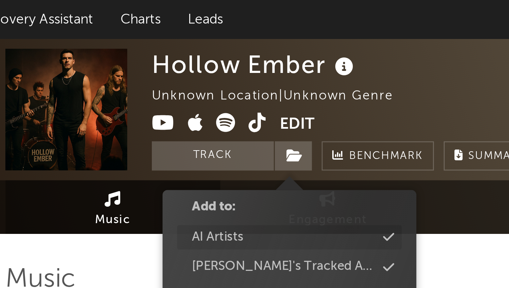
click at [150, 82] on div "AI Artists" at bounding box center [143, 82] width 18 height 7
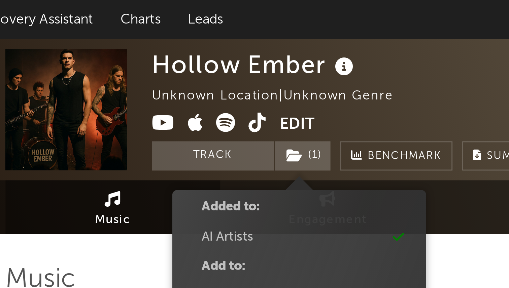
scroll to position [60, 0]
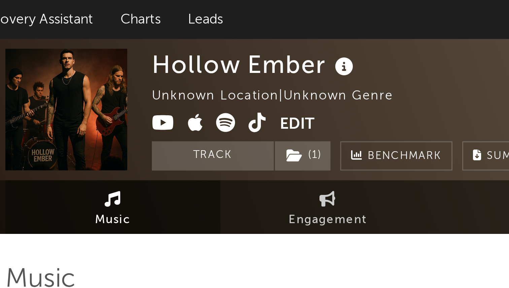
click at [188, 33] on div "Unknown Location | Unknown Genre" at bounding box center [165, 33] width 91 height 8
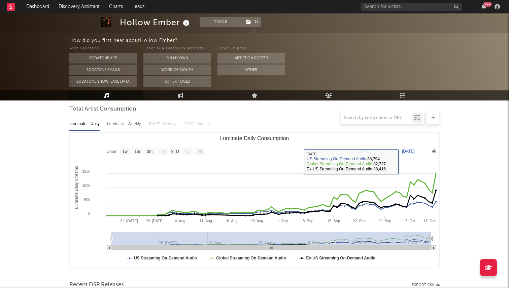
scroll to position [0, 0]
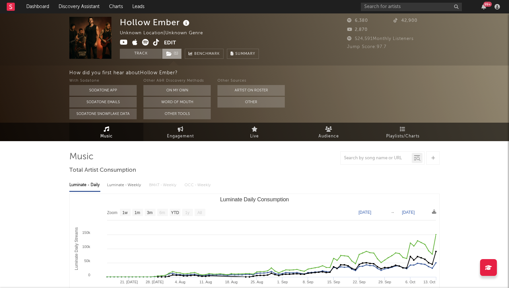
click at [176, 51] on span "( 1 )" at bounding box center [172, 54] width 20 height 10
click at [201, 42] on div "Hollow Ember Unknown Location | Unknown Genre Edit Track ( 1 ) Benchmark Summary" at bounding box center [189, 38] width 139 height 42
click at [174, 53] on span "( 1 )" at bounding box center [172, 54] width 20 height 10
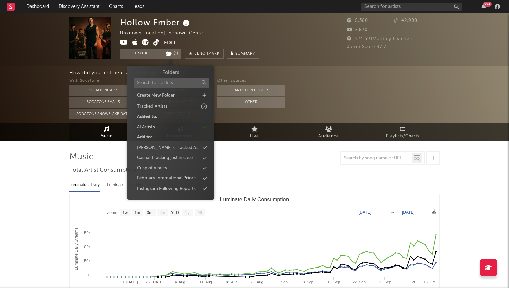
click at [197, 39] on div "Hollow Ember Unknown Location | Unknown Genre Edit Track ( 1 ) Benchmark Summary" at bounding box center [189, 38] width 139 height 42
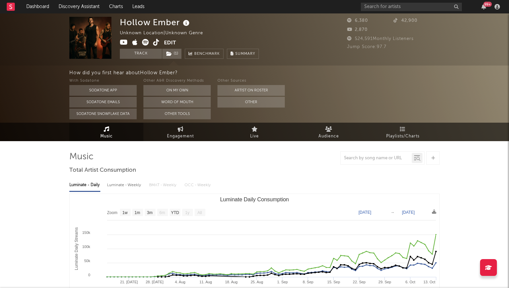
click at [6, 11] on nav "Dashboard Discovery Assistant Charts Leads 99 +" at bounding box center [254, 6] width 509 height 13
click at [8, 10] on rect at bounding box center [11, 7] width 8 height 8
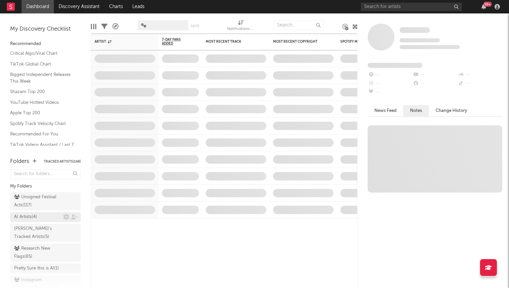
click at [42, 215] on div "AI Artists ( 4 )" at bounding box center [38, 217] width 49 height 8
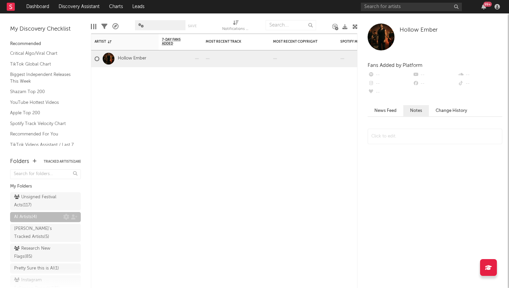
click at [45, 218] on div "AI Artists ( 4 )" at bounding box center [38, 217] width 49 height 8
click at [49, 201] on div "Unsigned Festival Acts ( 117 )" at bounding box center [37, 201] width 47 height 16
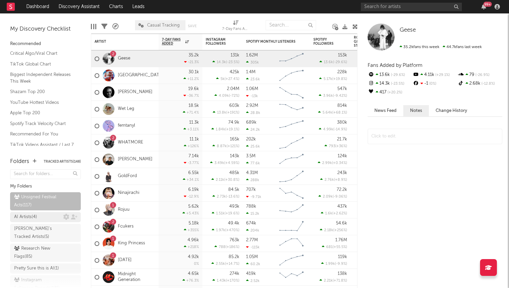
click at [45, 218] on div "AI Artists ( 4 )" at bounding box center [38, 217] width 49 height 8
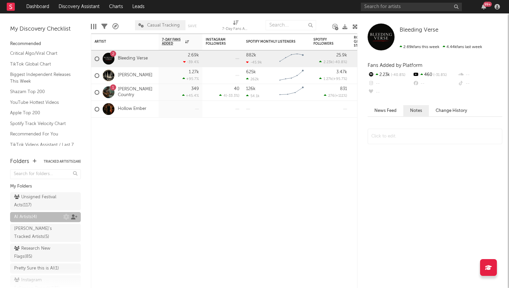
click at [73, 217] on icon at bounding box center [74, 217] width 6 height 5
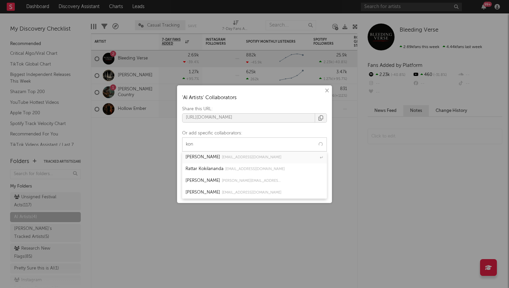
type input "konr"
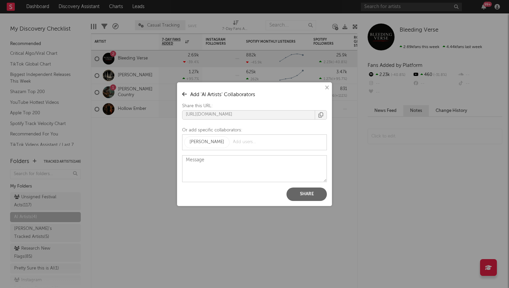
click at [313, 197] on button "Share" at bounding box center [306, 194] width 40 height 13
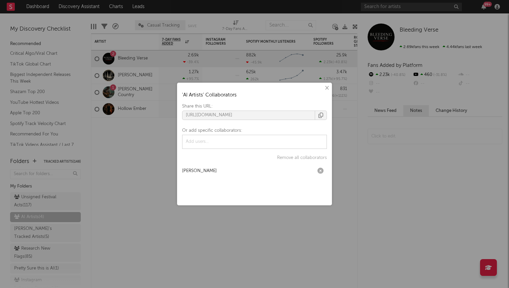
click at [327, 87] on button "×" at bounding box center [326, 87] width 7 height 7
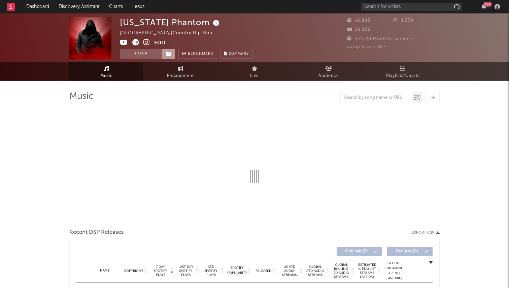
click at [167, 53] on icon at bounding box center [169, 53] width 6 height 5
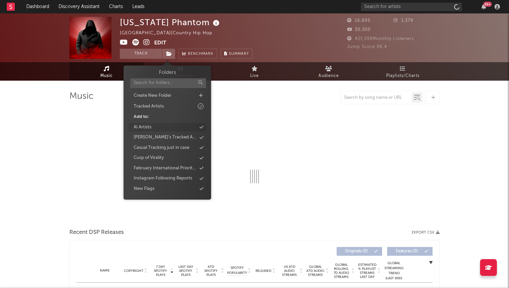
select select "1w"
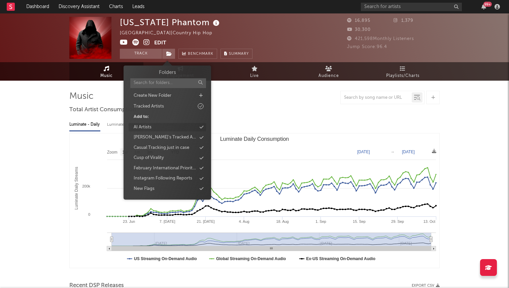
click at [166, 124] on div "AI Artists" at bounding box center [167, 127] width 77 height 9
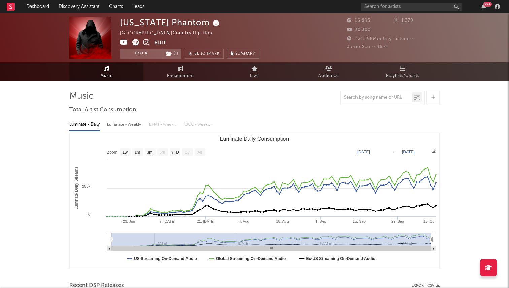
click at [265, 120] on div "Luminate - Daily Luminate - Weekly BMAT - Weekly OCC - Weekly" at bounding box center [254, 124] width 370 height 11
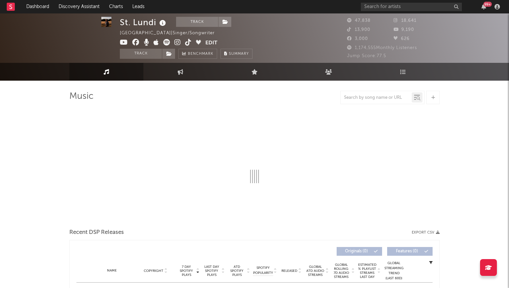
scroll to position [1, 0]
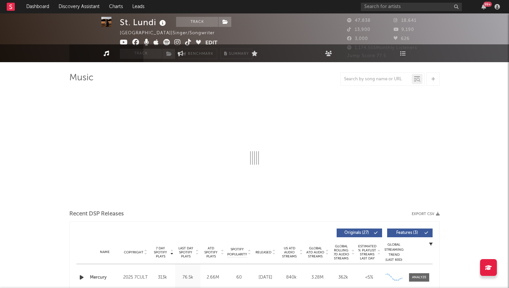
select select "6m"
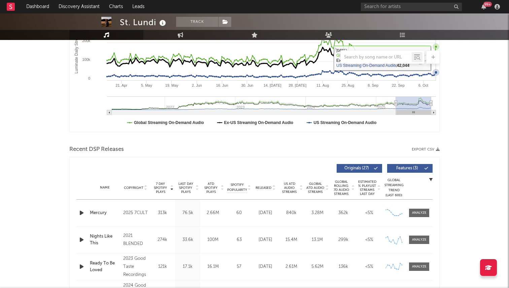
scroll to position [233, 0]
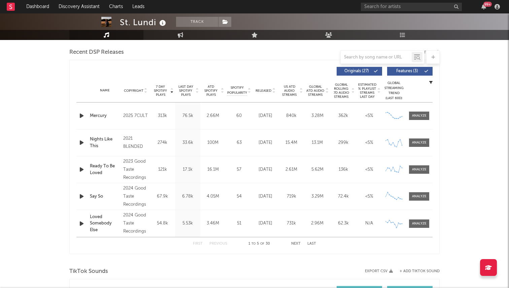
click at [260, 90] on span "Released" at bounding box center [263, 91] width 16 height 4
click at [159, 89] on span "7 Day Spotify Plays" at bounding box center [160, 91] width 18 height 12
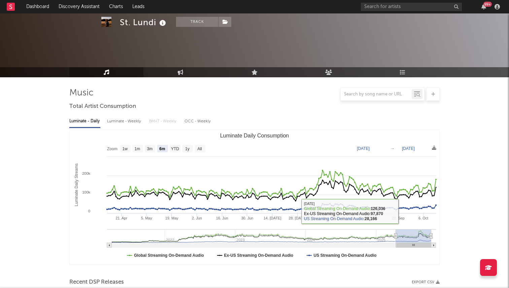
scroll to position [0, 0]
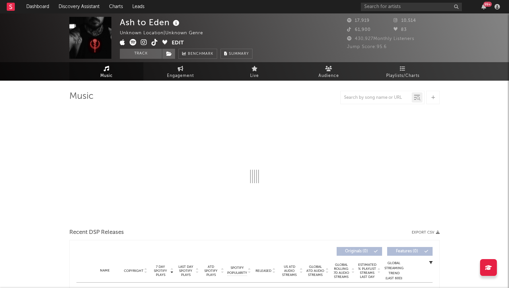
select select "1w"
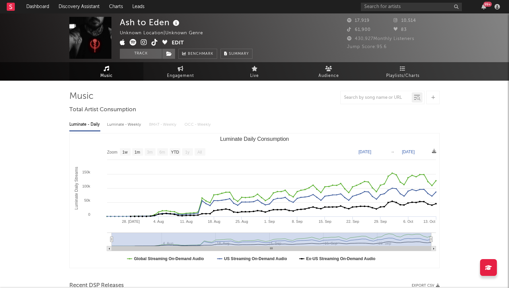
click at [154, 41] on icon at bounding box center [154, 42] width 6 height 7
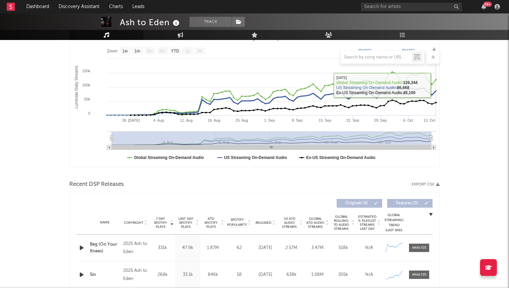
scroll to position [226, 0]
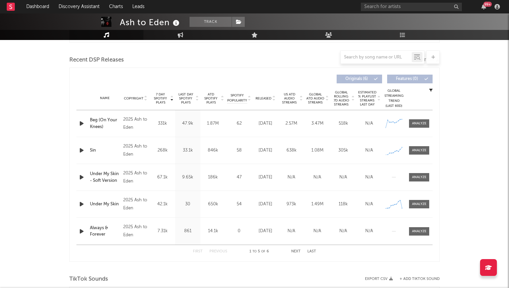
click at [267, 97] on span "Released" at bounding box center [263, 99] width 16 height 4
click at [162, 100] on span "7 Day Spotify Plays" at bounding box center [160, 99] width 18 height 12
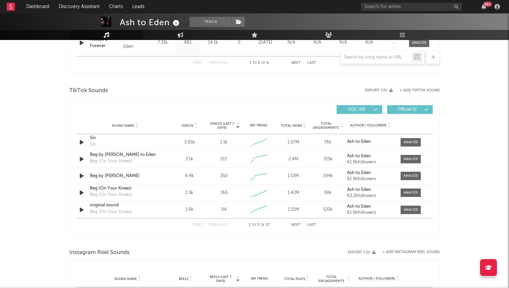
scroll to position [422, 0]
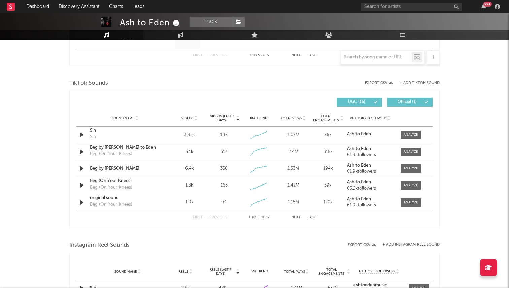
click at [297, 217] on button "Next" at bounding box center [295, 218] width 9 height 4
click at [194, 216] on button "First" at bounding box center [198, 218] width 10 height 4
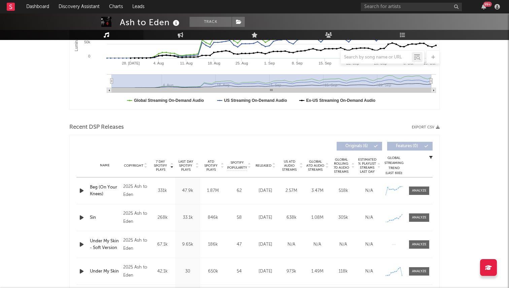
scroll to position [0, 0]
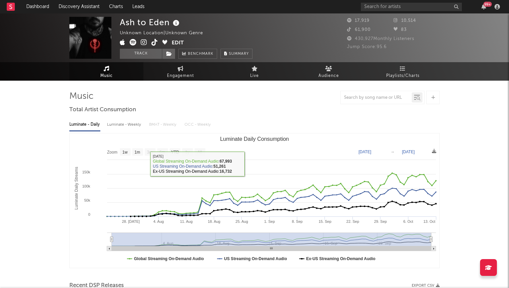
click at [154, 45] on icon at bounding box center [154, 42] width 6 height 7
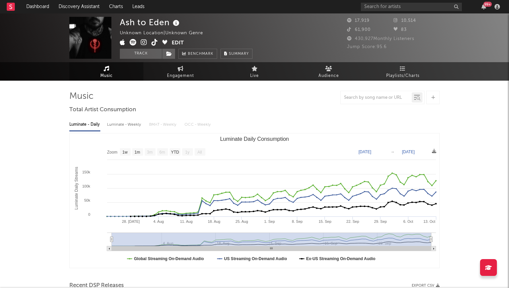
click at [151, 43] on span at bounding box center [146, 43] width 52 height 8
click at [373, 11] on input "text" at bounding box center [411, 7] width 101 height 8
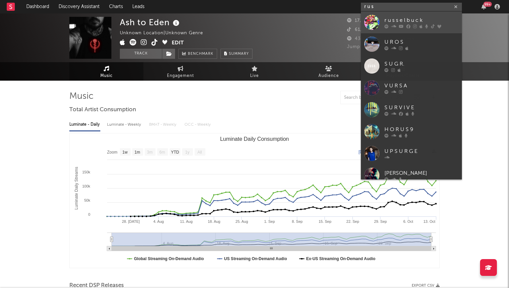
type input "r u s"
click at [396, 15] on link "r u s s e l b u c k" at bounding box center [411, 22] width 101 height 22
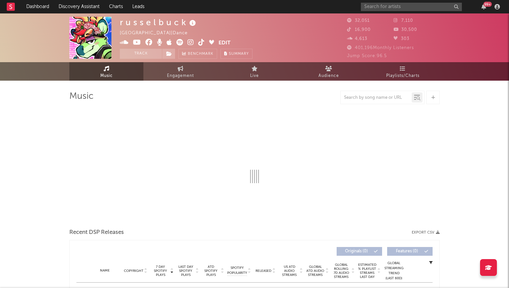
select select "6m"
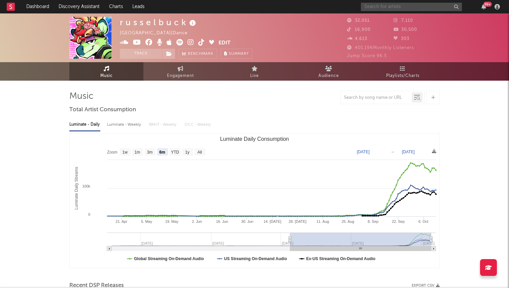
click at [415, 4] on input "text" at bounding box center [411, 7] width 101 height 8
click at [318, 142] on rect "Luminate Daily Consumption" at bounding box center [254, 201] width 369 height 135
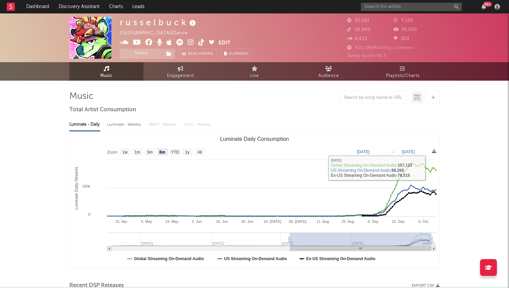
click at [380, 5] on input "text" at bounding box center [411, 7] width 101 height 8
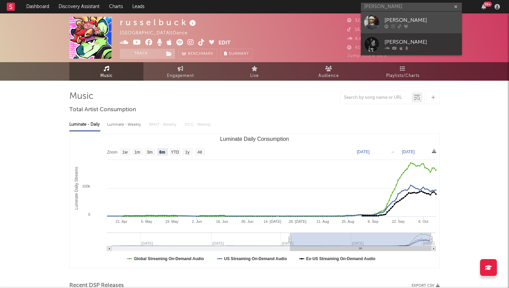
type input "jervis campbe"
click at [366, 27] on div at bounding box center [371, 22] width 15 height 15
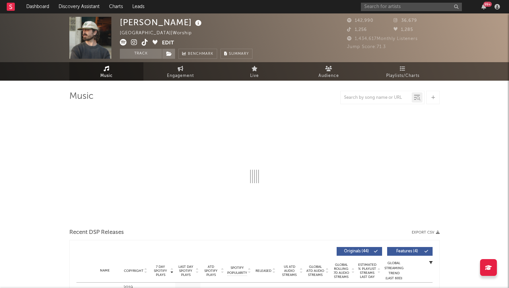
select select "6m"
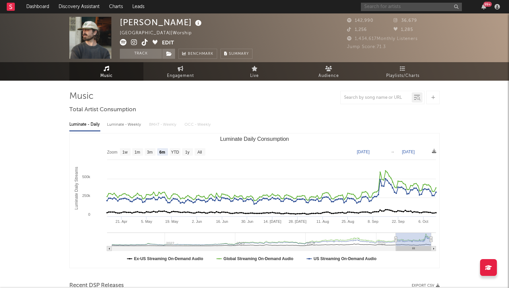
click at [389, 6] on input "text" at bounding box center [411, 7] width 101 height 8
click at [383, 8] on input "text" at bounding box center [411, 7] width 101 height 8
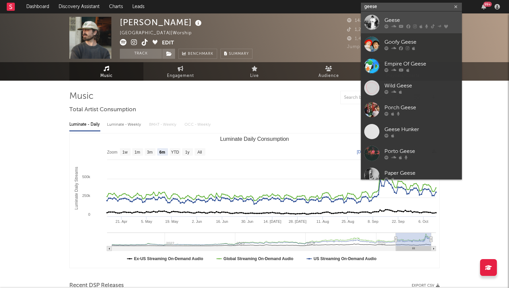
type input "geese"
click at [391, 23] on div "Geese" at bounding box center [421, 20] width 74 height 8
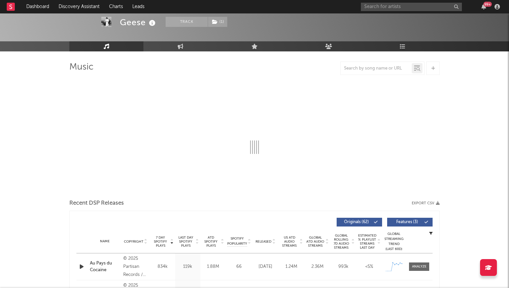
scroll to position [83, 0]
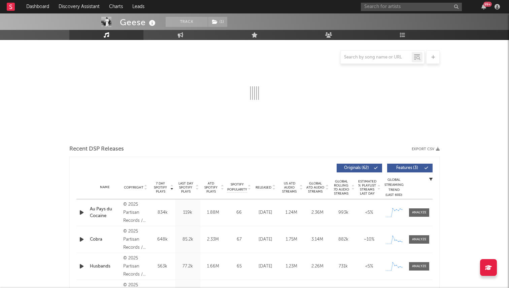
select select "6m"
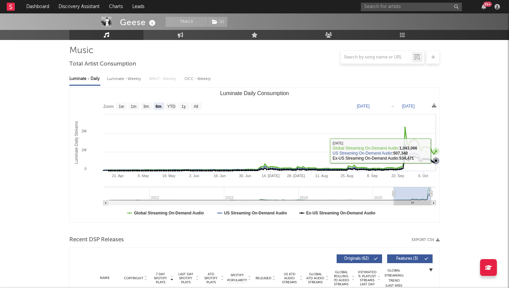
scroll to position [41, 0]
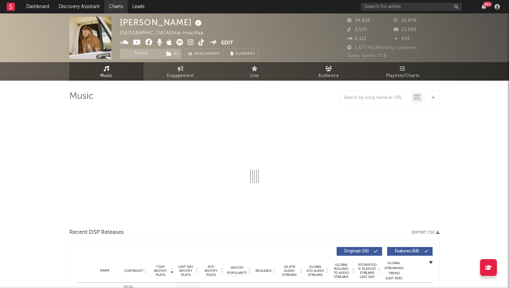
select select "6m"
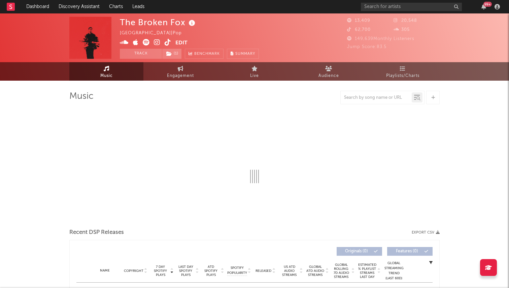
select select "1w"
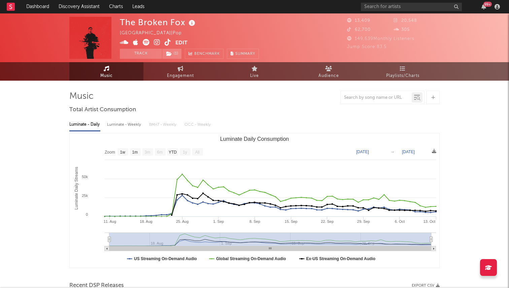
click at [165, 41] on icon at bounding box center [168, 42] width 6 height 7
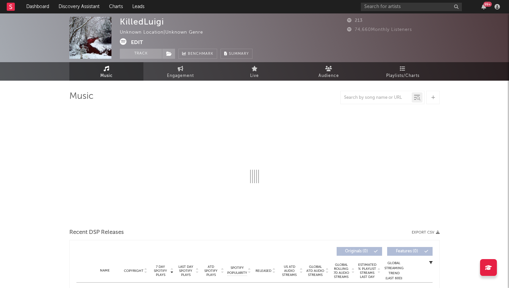
select select "1w"
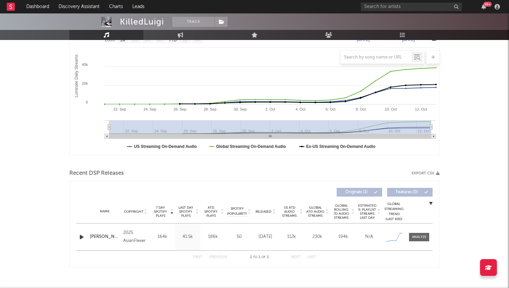
scroll to position [114, 0]
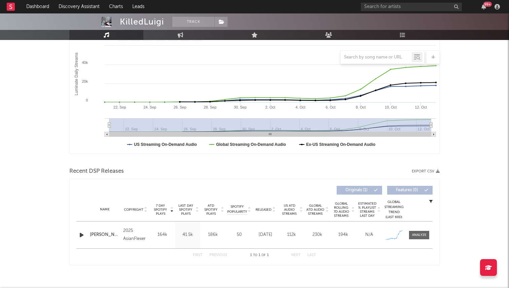
click at [83, 235] on icon "button" at bounding box center [81, 235] width 7 height 8
click at [239, 279] on div at bounding box center [254, 280] width 84 height 2
click at [407, 234] on div at bounding box center [418, 235] width 27 height 8
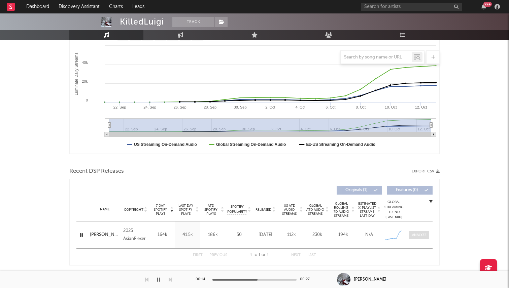
click at [415, 234] on div at bounding box center [419, 235] width 14 height 5
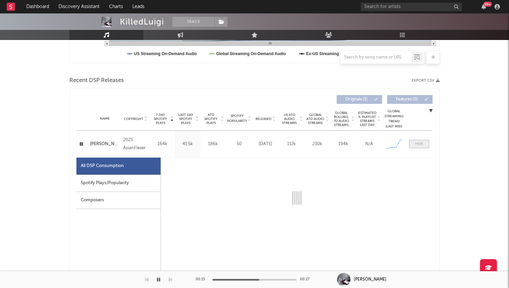
select select "1w"
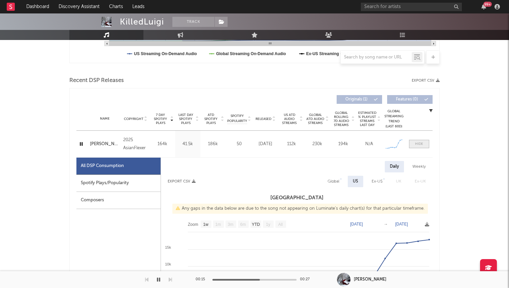
scroll to position [219, 0]
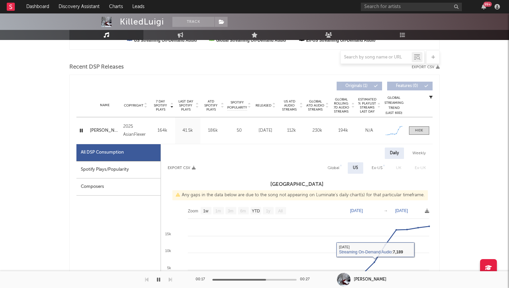
click at [334, 169] on div "Global" at bounding box center [333, 168] width 12 height 8
select select "1w"
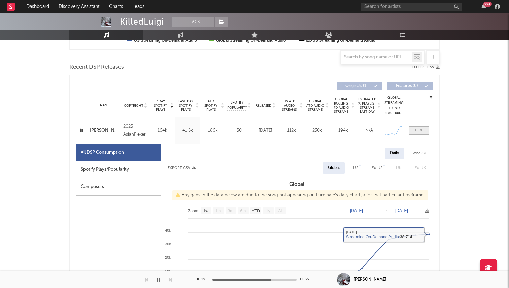
click at [418, 127] on span at bounding box center [419, 130] width 20 height 8
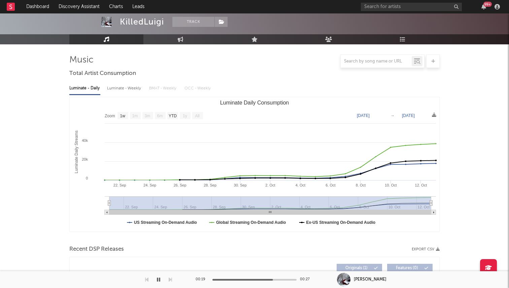
scroll to position [0, 0]
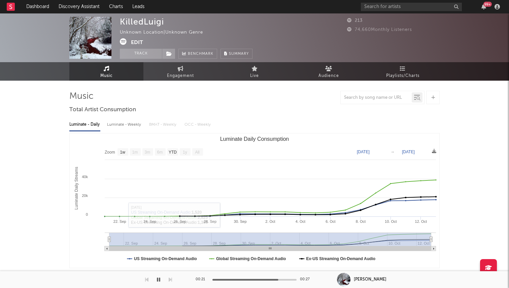
click at [159, 276] on button "button" at bounding box center [158, 279] width 7 height 17
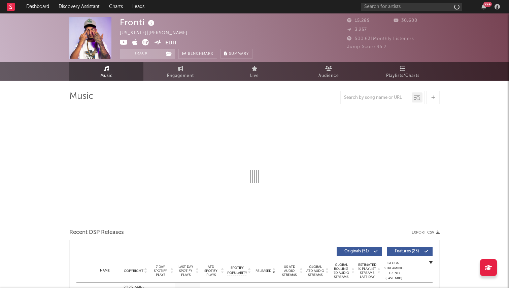
select select "6m"
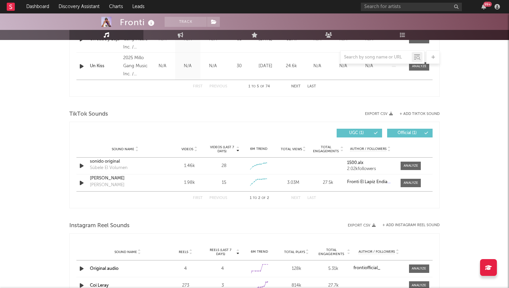
scroll to position [260, 0]
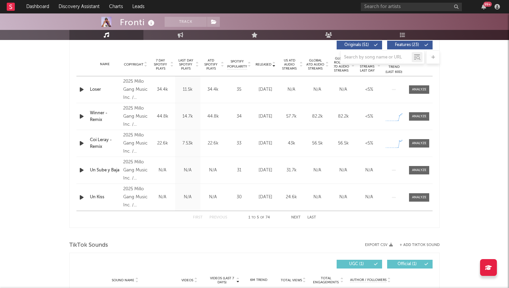
click at [102, 141] on div "Coi Leray - Remix" at bounding box center [105, 143] width 30 height 13
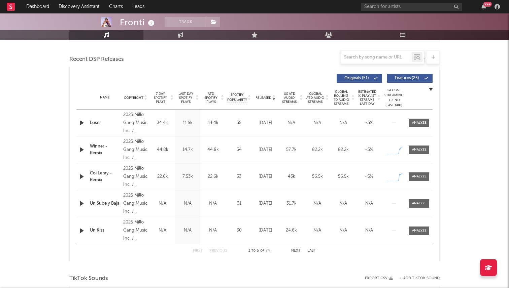
scroll to position [236, 0]
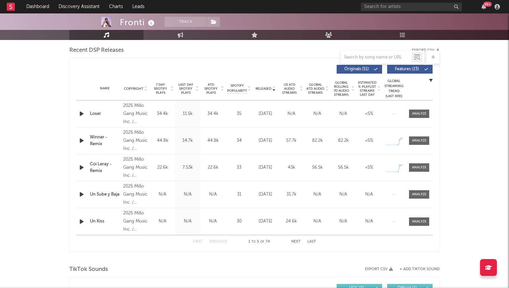
click at [295, 241] on button "Next" at bounding box center [295, 242] width 9 height 4
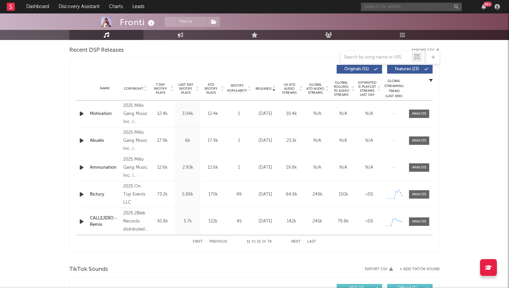
click at [386, 7] on input "text" at bounding box center [411, 7] width 101 height 8
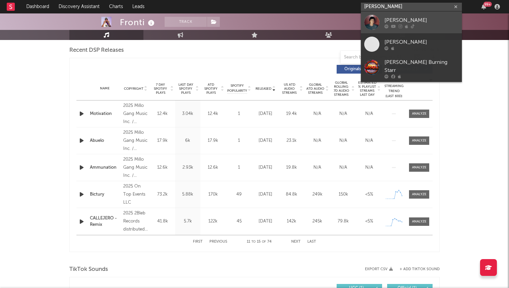
type input "jack murnin"
click at [390, 23] on div "Jack Murnin" at bounding box center [421, 20] width 74 height 8
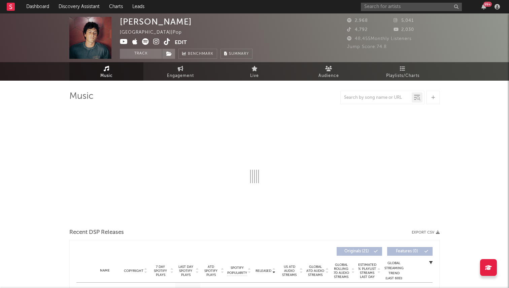
select select "6m"
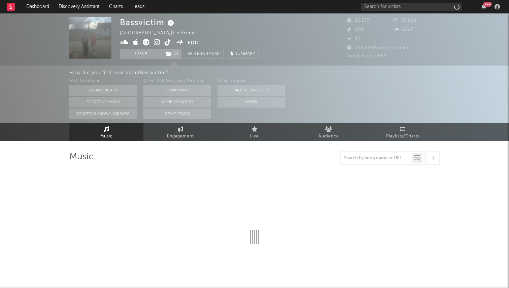
select select "6m"
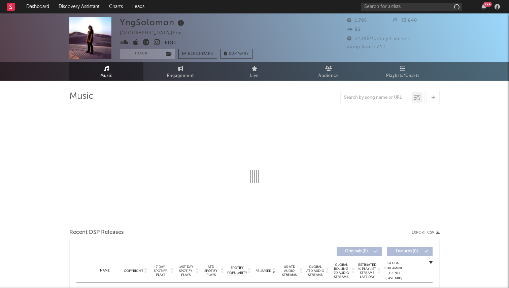
select select "6m"
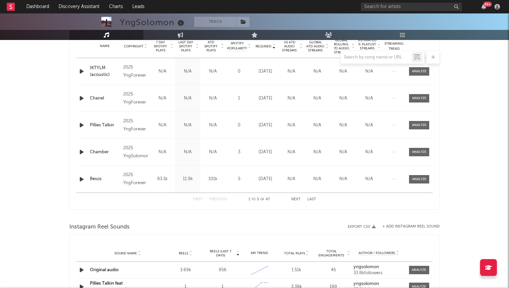
scroll to position [280, 0]
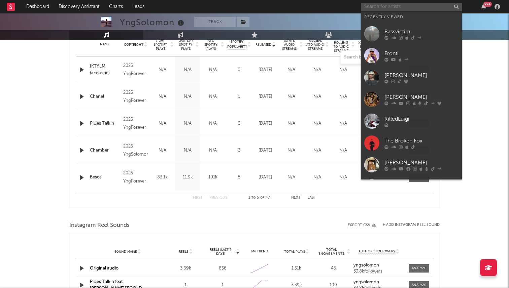
click at [400, 5] on input "text" at bounding box center [411, 7] width 101 height 8
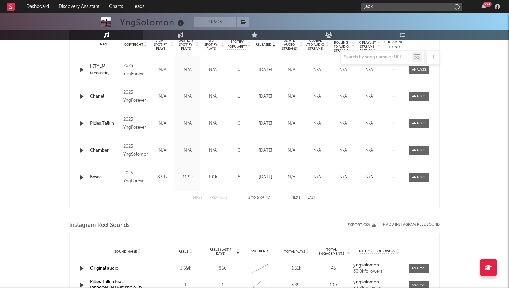
type input "jack"
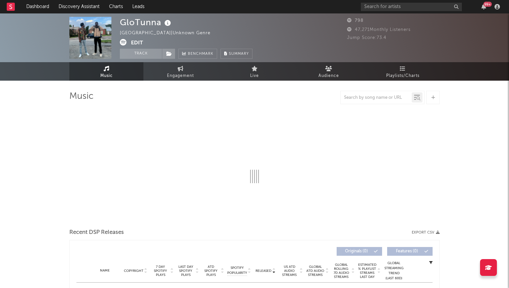
select select "1w"
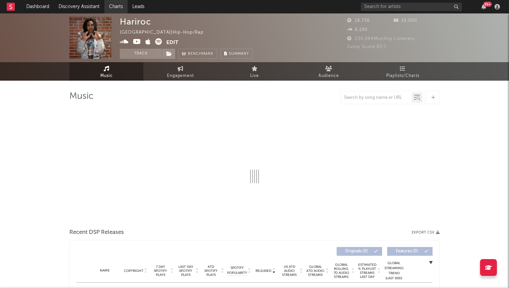
select select "6m"
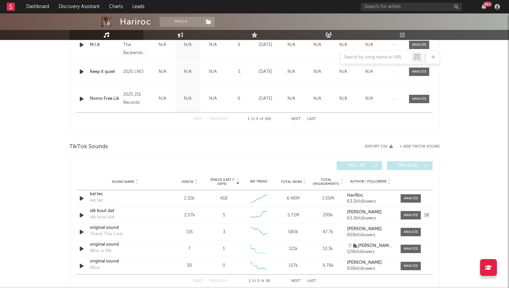
scroll to position [360, 0]
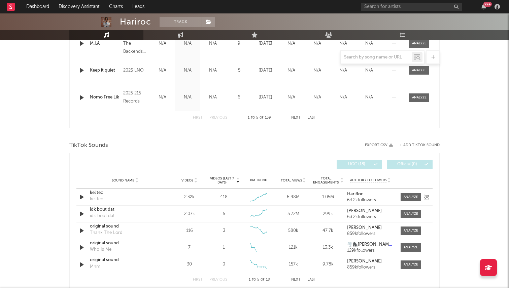
click at [78, 198] on div at bounding box center [82, 197] width 12 height 8
click at [406, 197] on div at bounding box center [410, 197] width 14 height 5
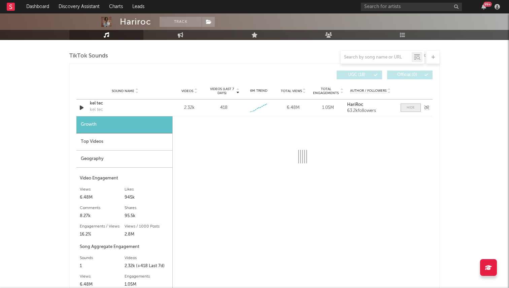
scroll to position [463, 0]
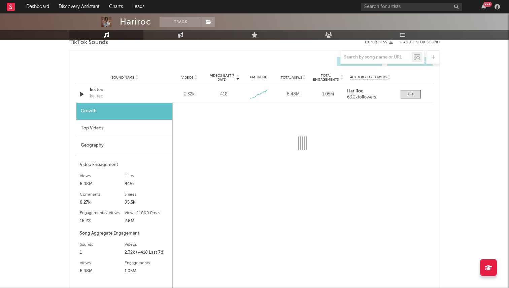
select select "1w"
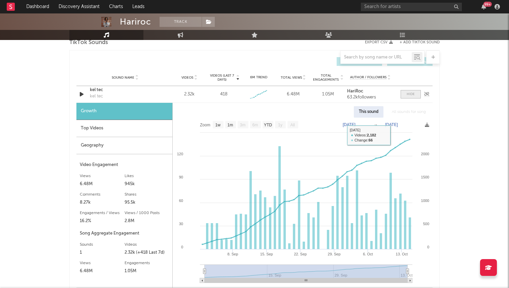
click at [409, 98] on span at bounding box center [410, 94] width 20 height 8
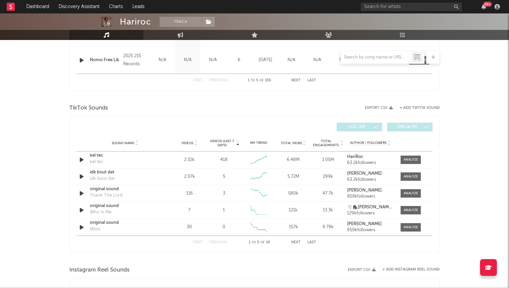
scroll to position [376, 0]
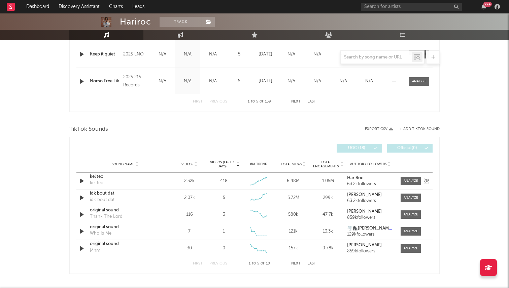
click at [80, 180] on icon "button" at bounding box center [81, 181] width 7 height 8
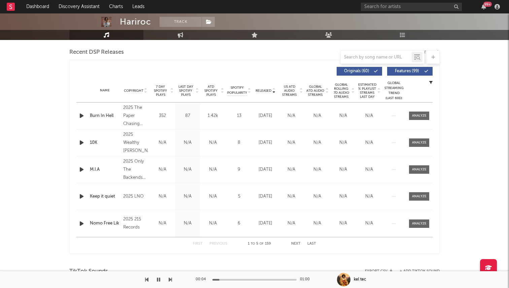
scroll to position [247, 0]
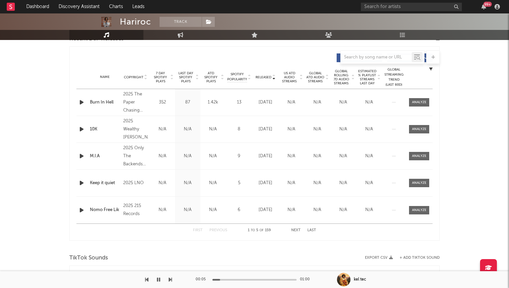
click at [160, 75] on span "7 Day Spotify Plays" at bounding box center [160, 77] width 18 height 12
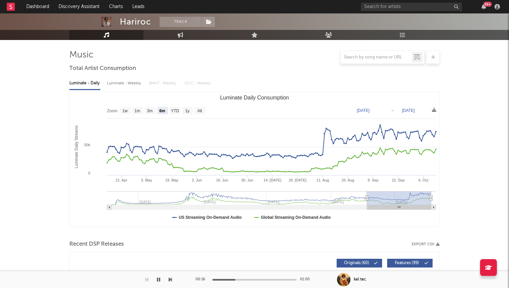
scroll to position [0, 0]
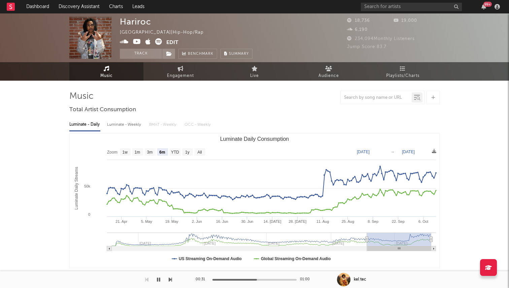
click at [155, 39] on icon at bounding box center [158, 41] width 7 height 7
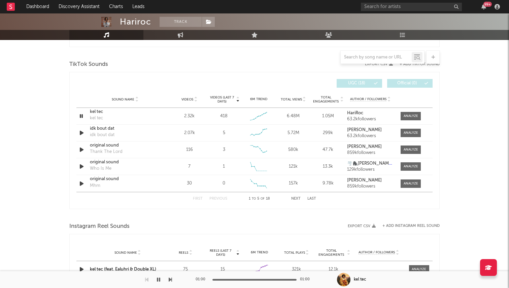
scroll to position [454, 0]
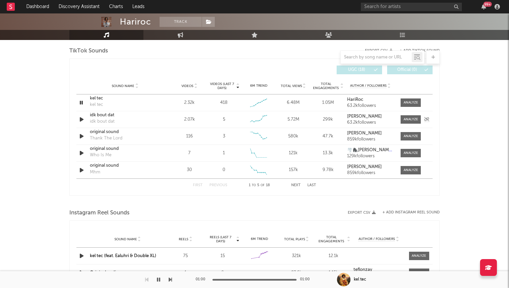
click at [82, 119] on icon "button" at bounding box center [81, 119] width 7 height 8
click at [81, 119] on icon "button" at bounding box center [81, 119] width 6 height 8
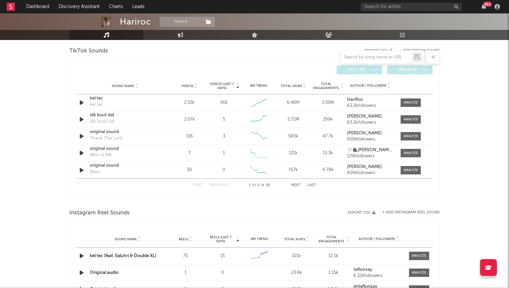
click at [297, 183] on div "First Previous 1 to 5 of 18 Next Last" at bounding box center [254, 185] width 123 height 13
click at [295, 186] on button "Next" at bounding box center [295, 186] width 9 height 4
click at [194, 183] on div "First Previous 6 to 10 of 18 Next Last" at bounding box center [254, 185] width 123 height 13
click at [195, 184] on button "First" at bounding box center [198, 186] width 10 height 4
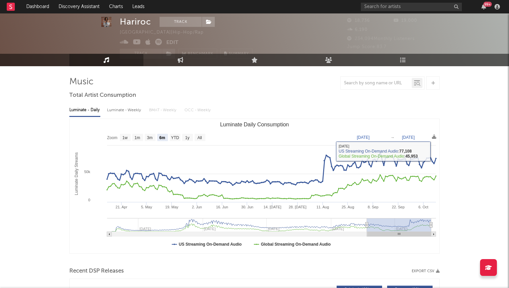
scroll to position [0, 0]
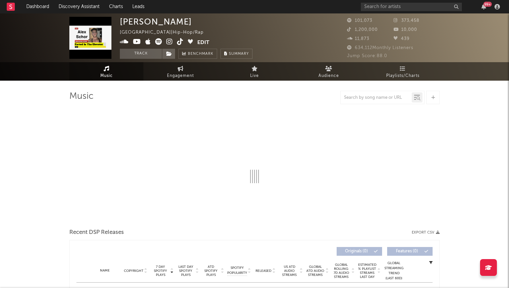
select select "6m"
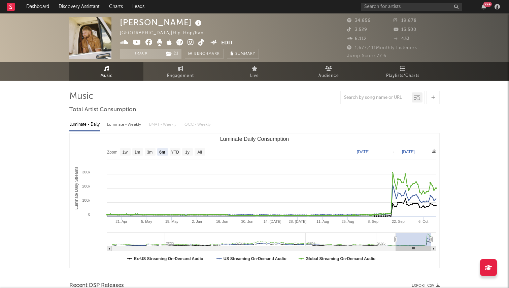
select select "6m"
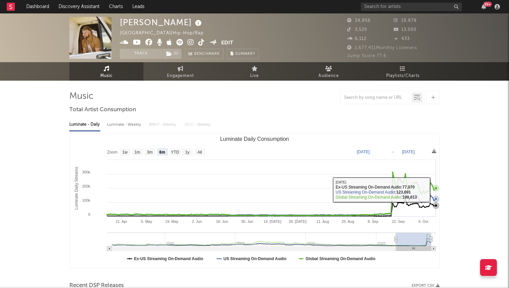
scroll to position [160, 0]
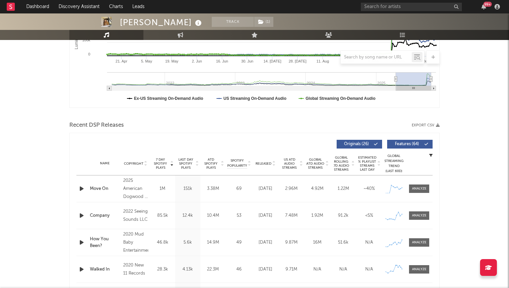
click at [263, 163] on span "Released" at bounding box center [263, 164] width 16 height 4
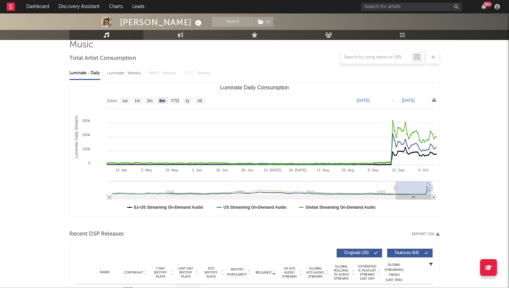
scroll to position [0, 0]
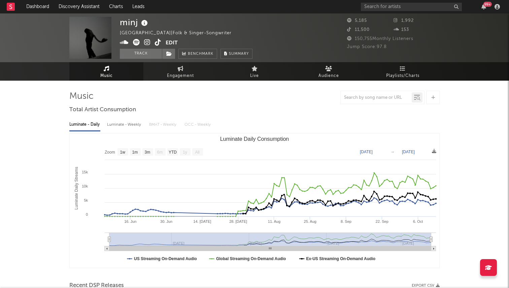
select select "1w"
click at [386, 5] on input "text" at bounding box center [411, 7] width 101 height 8
click at [387, 7] on input "text" at bounding box center [411, 7] width 101 height 8
click at [388, 3] on input "text" at bounding box center [411, 7] width 101 height 8
type input "trac"
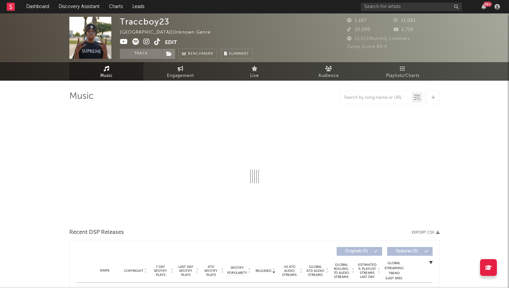
select select "6m"
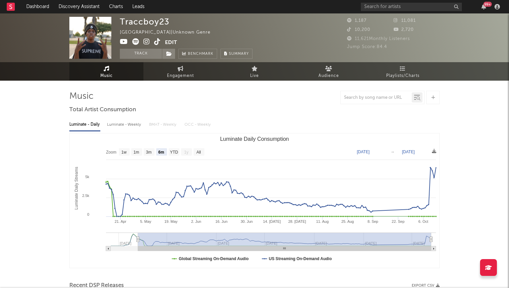
click at [157, 41] on icon at bounding box center [157, 41] width 6 height 7
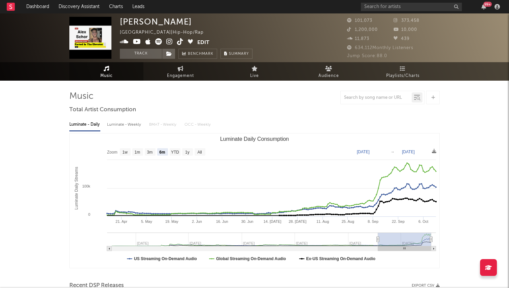
select select "6m"
click at [372, 7] on input "text" at bounding box center [411, 7] width 101 height 8
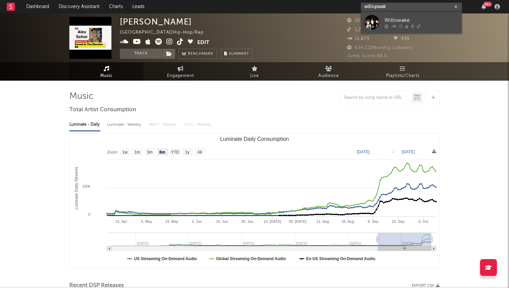
type input "willopwak"
click at [393, 24] on icon at bounding box center [393, 26] width 5 height 4
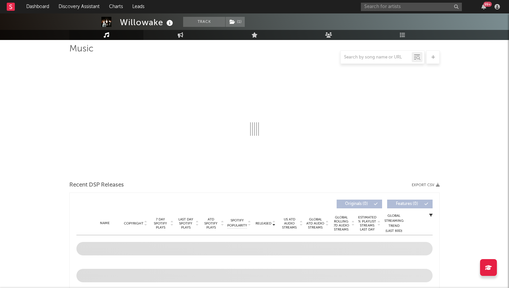
scroll to position [44, 0]
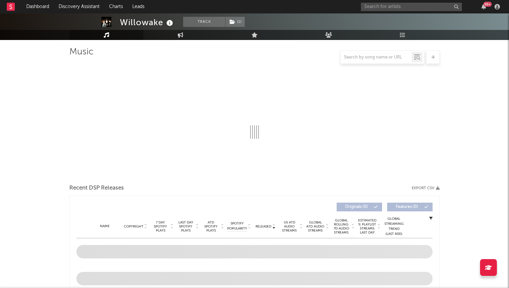
select select "1w"
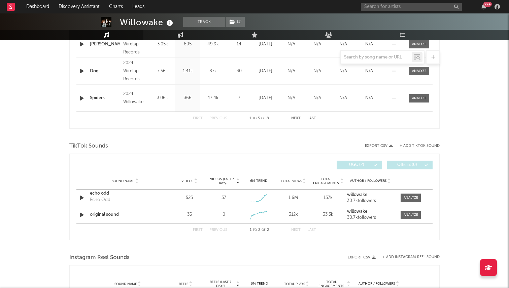
scroll to position [360, 0]
click at [410, 200] on div at bounding box center [410, 197] width 14 height 5
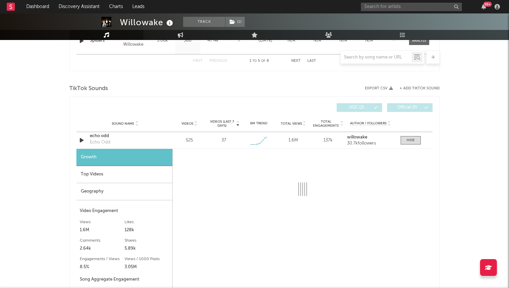
scroll to position [445, 0]
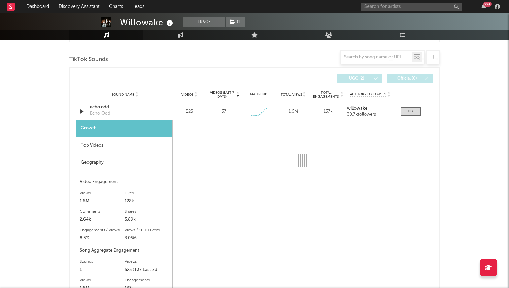
select select "1w"
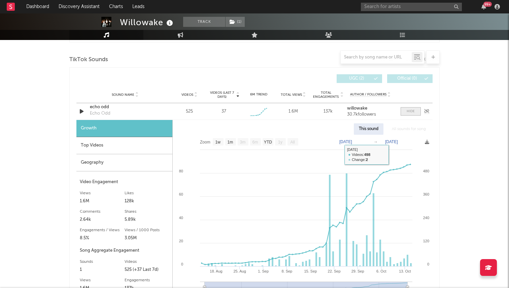
click at [409, 110] on div at bounding box center [410, 111] width 8 height 5
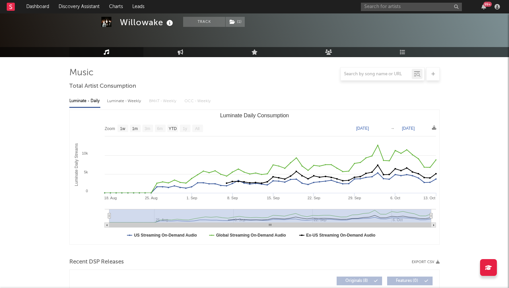
scroll to position [0, 0]
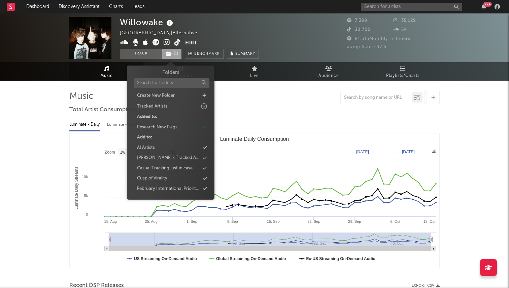
click at [181, 55] on span "( 1 )" at bounding box center [172, 54] width 20 height 10
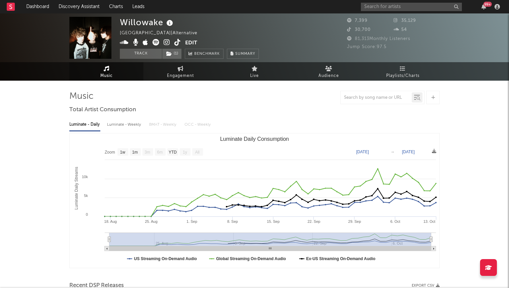
click at [181, 69] on icon at bounding box center [181, 68] width 6 height 5
select select "1w"
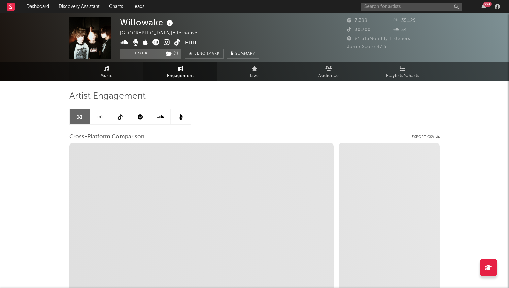
click at [106, 68] on icon at bounding box center [107, 68] width 6 height 5
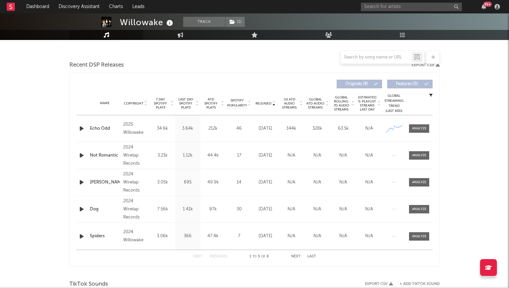
select select "1w"
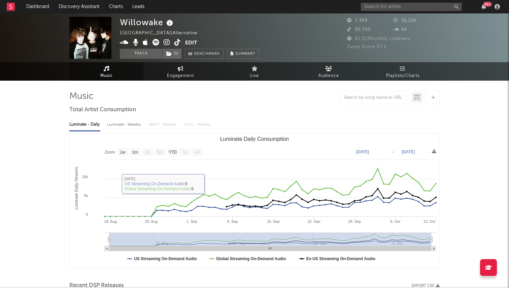
click at [175, 42] on icon at bounding box center [177, 42] width 6 height 7
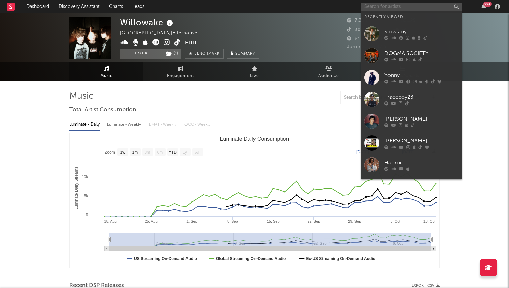
click at [373, 5] on input "text" at bounding box center [411, 7] width 101 height 8
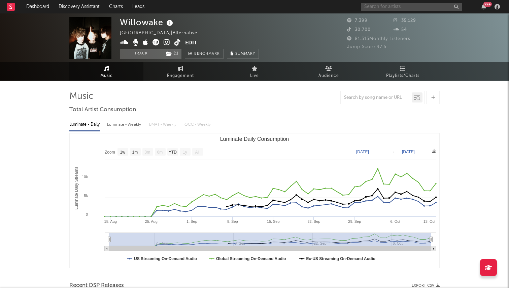
click at [378, 4] on input "text" at bounding box center [411, 7] width 101 height 8
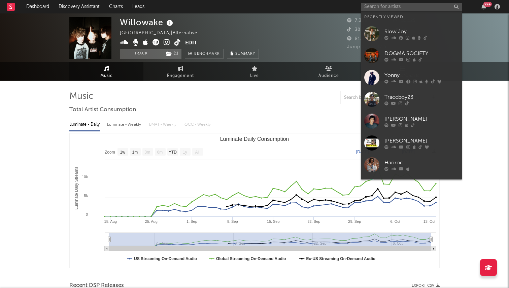
click at [290, 103] on div at bounding box center [254, 97] width 370 height 13
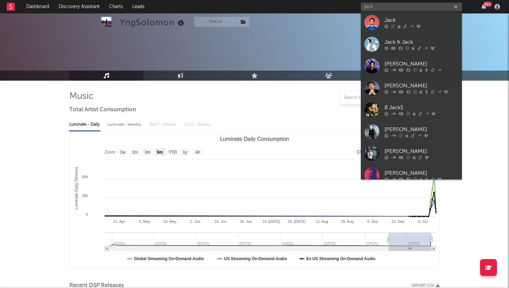
select select "6m"
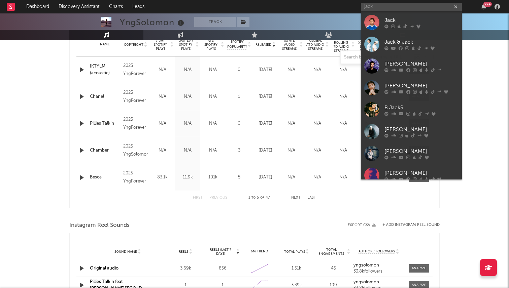
drag, startPoint x: 378, startPoint y: 6, endPoint x: 341, endPoint y: 6, distance: 37.3
click at [342, 6] on nav "Dashboard Discovery Assistant Charts Leads jack 99 +" at bounding box center [254, 6] width 509 height 13
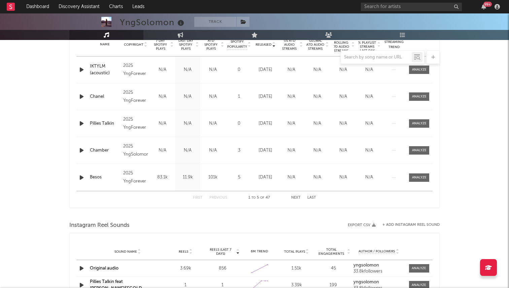
click at [484, 74] on div "YngSolomon Track [GEOGRAPHIC_DATA] | Pop Edit Track Benchmark Summary 1,795 33,…" at bounding box center [254, 161] width 509 height 854
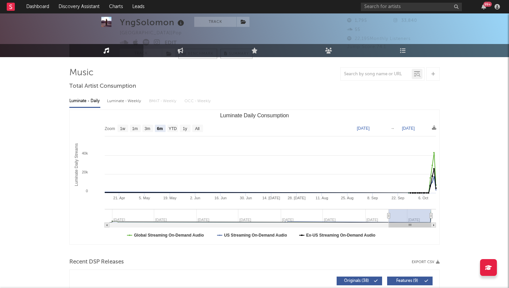
scroll to position [0, 0]
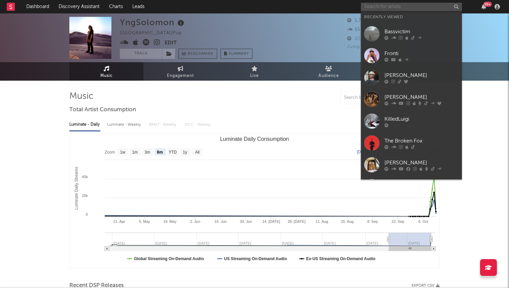
click at [372, 8] on input "text" at bounding box center [411, 7] width 101 height 8
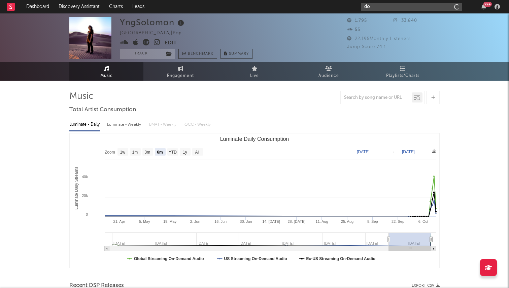
type input "d"
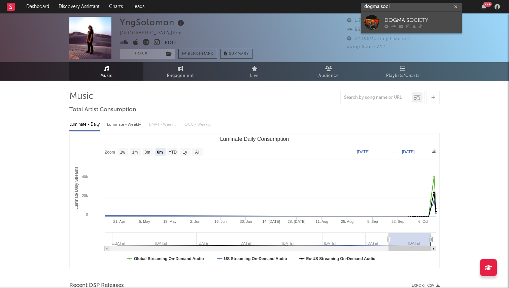
type input "dogma soci"
click at [378, 18] on div at bounding box center [371, 22] width 15 height 15
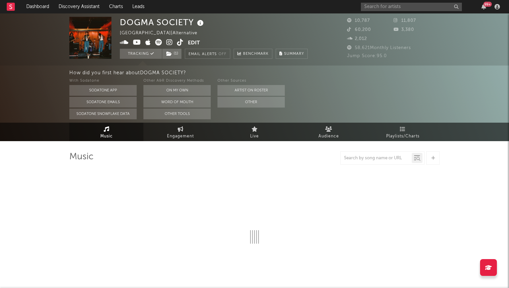
select select "6m"
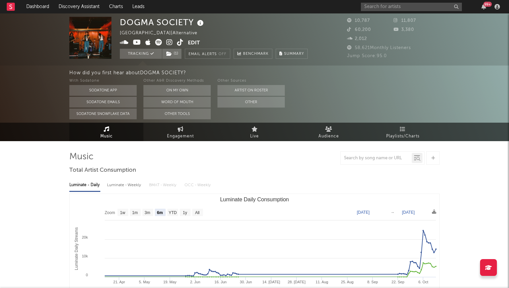
click at [180, 40] on icon at bounding box center [180, 42] width 6 height 7
click at [394, 7] on input "text" at bounding box center [411, 7] width 101 height 8
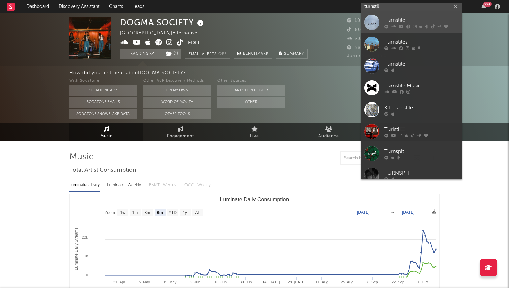
type input "turnstil"
click at [386, 21] on div "Turnstile" at bounding box center [421, 20] width 74 height 8
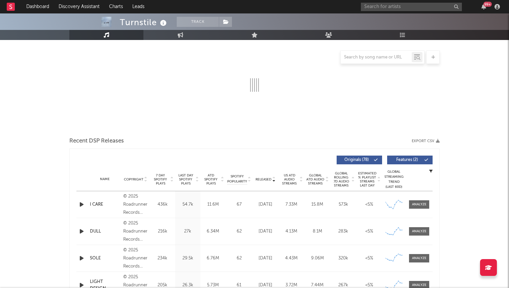
select select "6m"
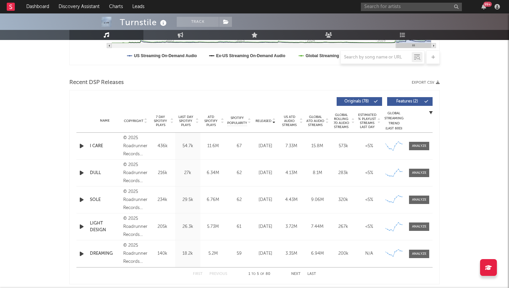
scroll to position [205, 0]
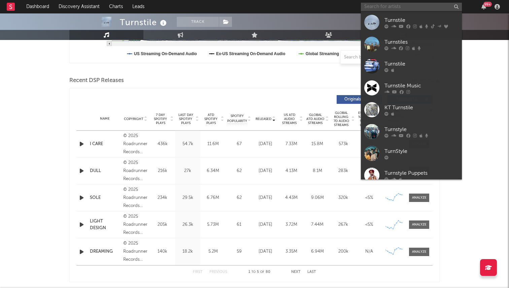
click at [387, 7] on input "text" at bounding box center [411, 7] width 101 height 8
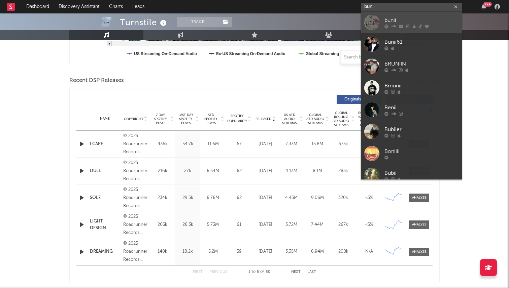
type input "bunii"
click at [379, 23] on div at bounding box center [371, 22] width 15 height 15
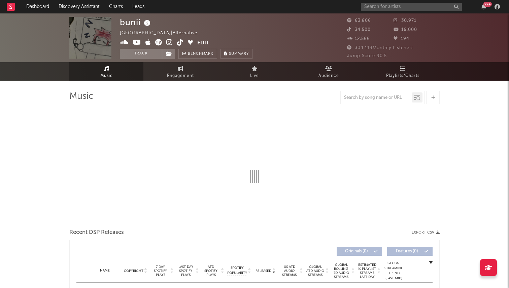
scroll to position [4, 0]
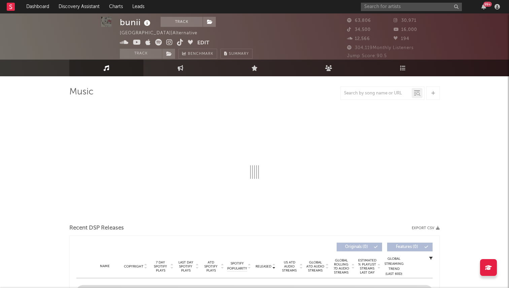
select select "6m"
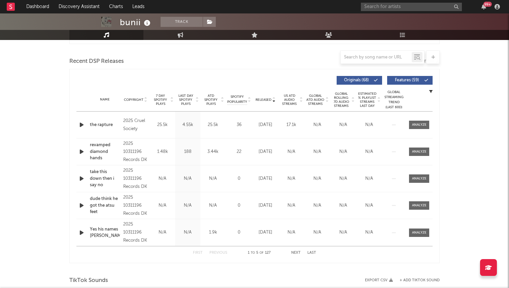
scroll to position [0, 0]
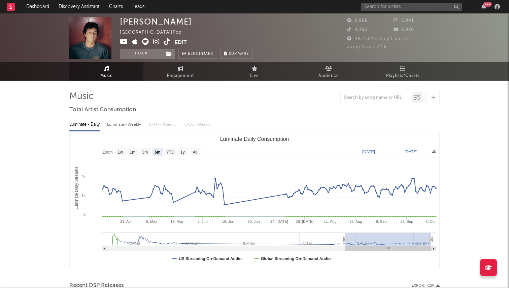
select select "6m"
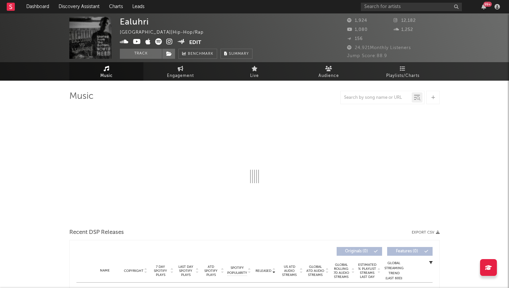
select select "6m"
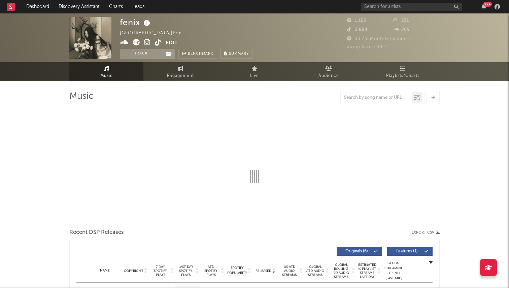
select select "1w"
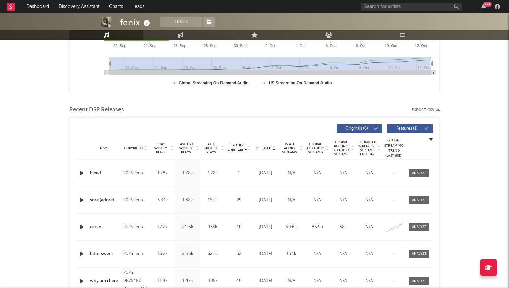
scroll to position [229, 0]
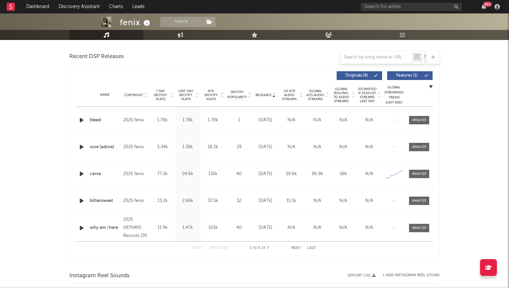
click at [166, 95] on span "7 Day Spotify Plays" at bounding box center [160, 95] width 18 height 12
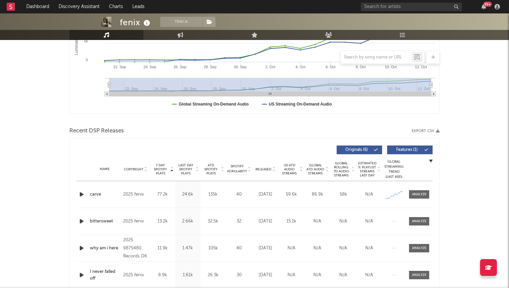
scroll to position [0, 0]
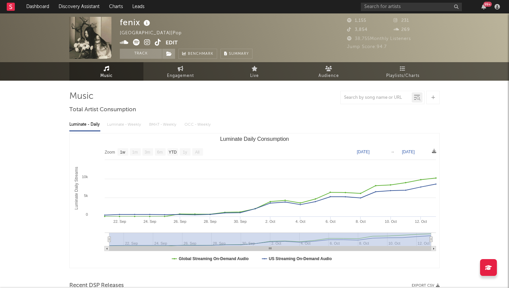
click at [157, 44] on icon at bounding box center [158, 42] width 6 height 7
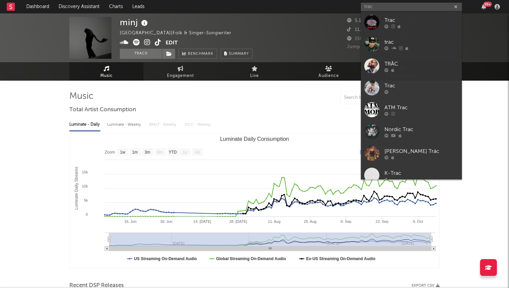
select select "1w"
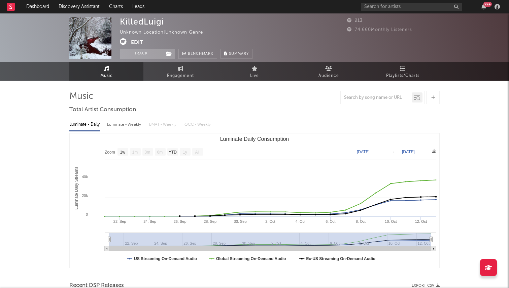
select select "1w"
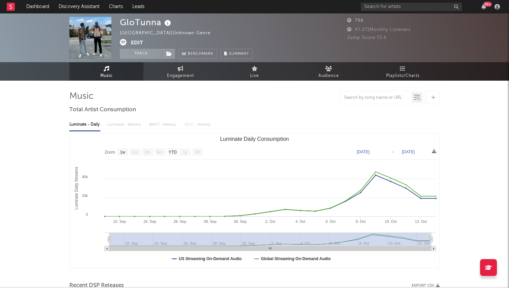
select select "1w"
